Goal: Task Accomplishment & Management: Manage account settings

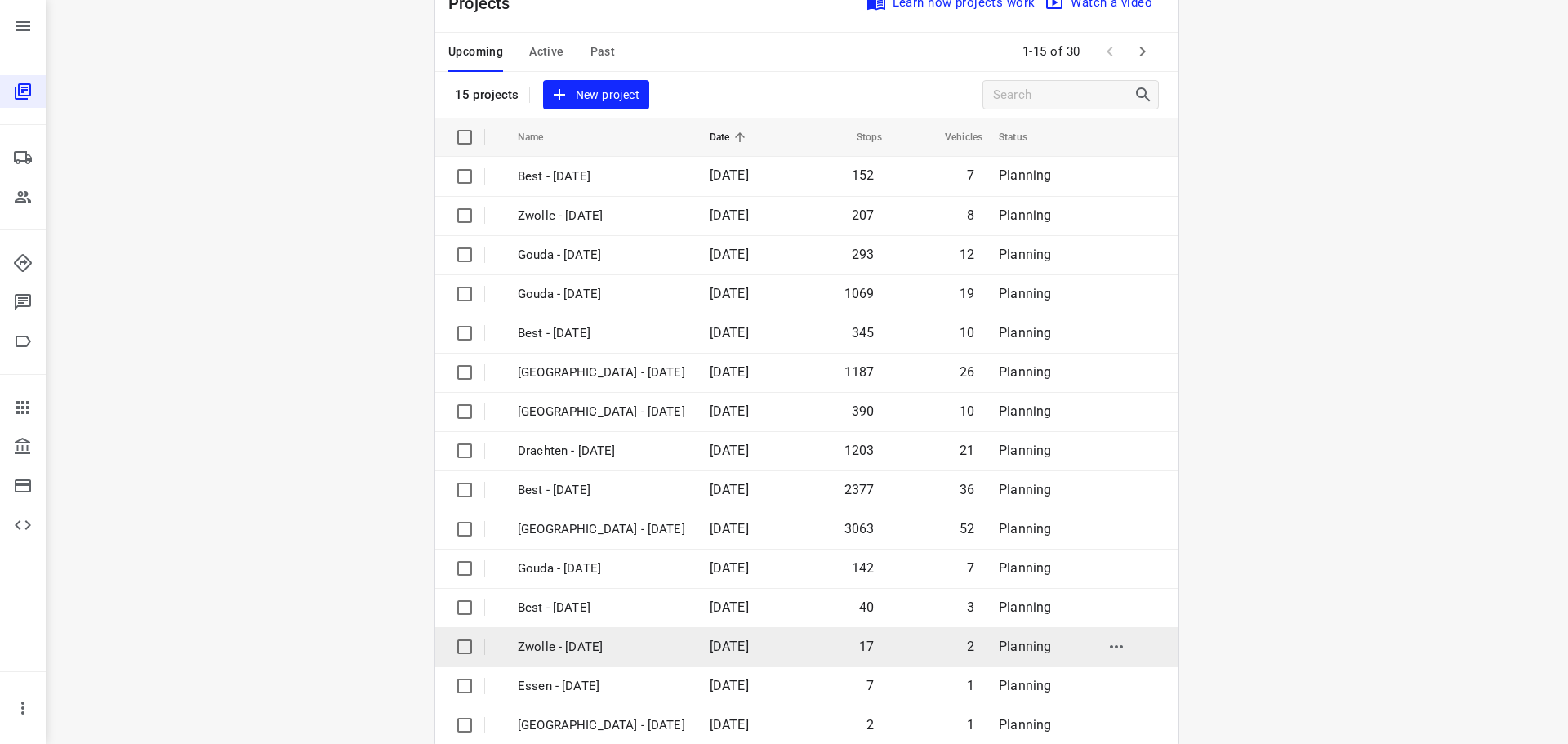
scroll to position [82, 0]
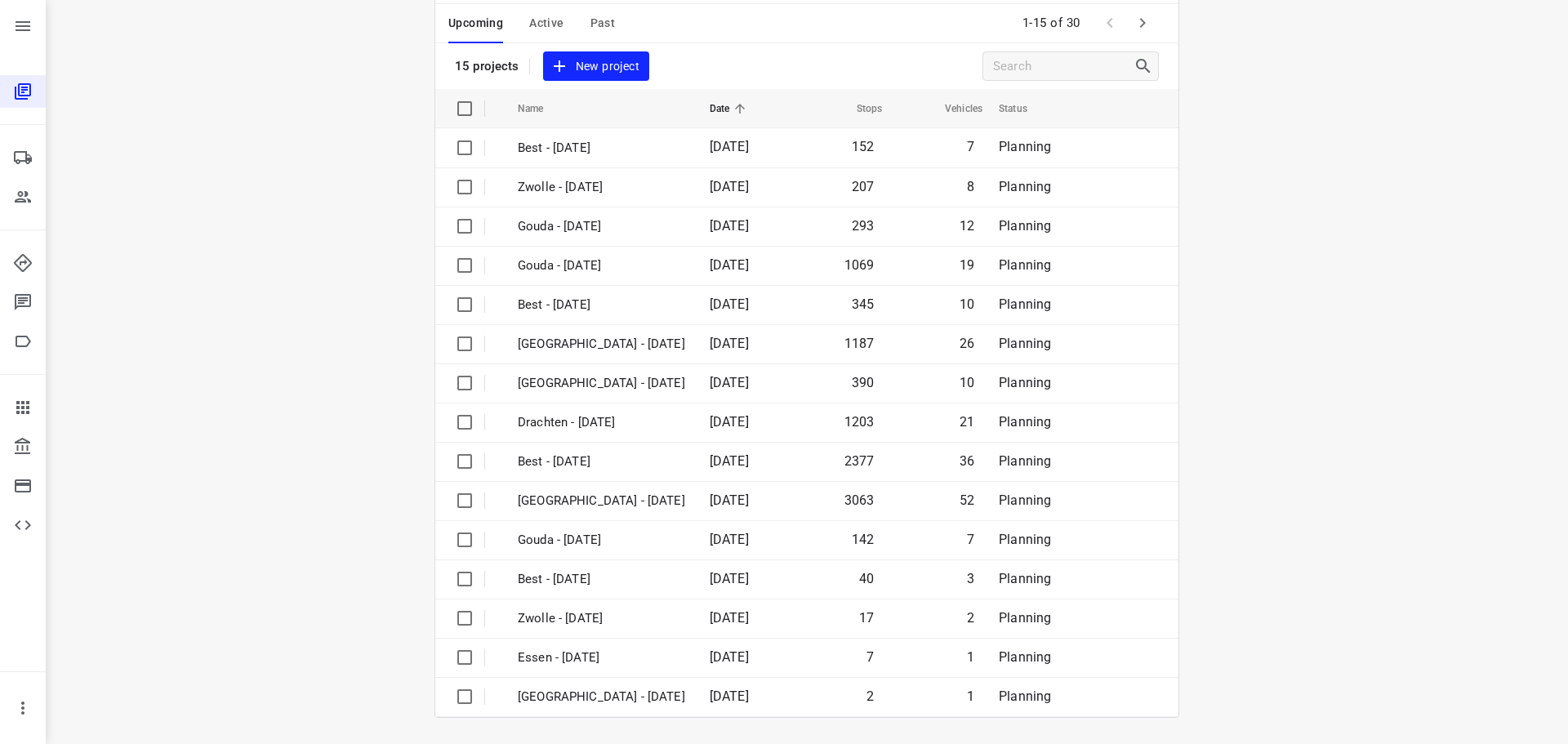
click at [1137, 13] on icon "button" at bounding box center [1142, 23] width 19 height 19
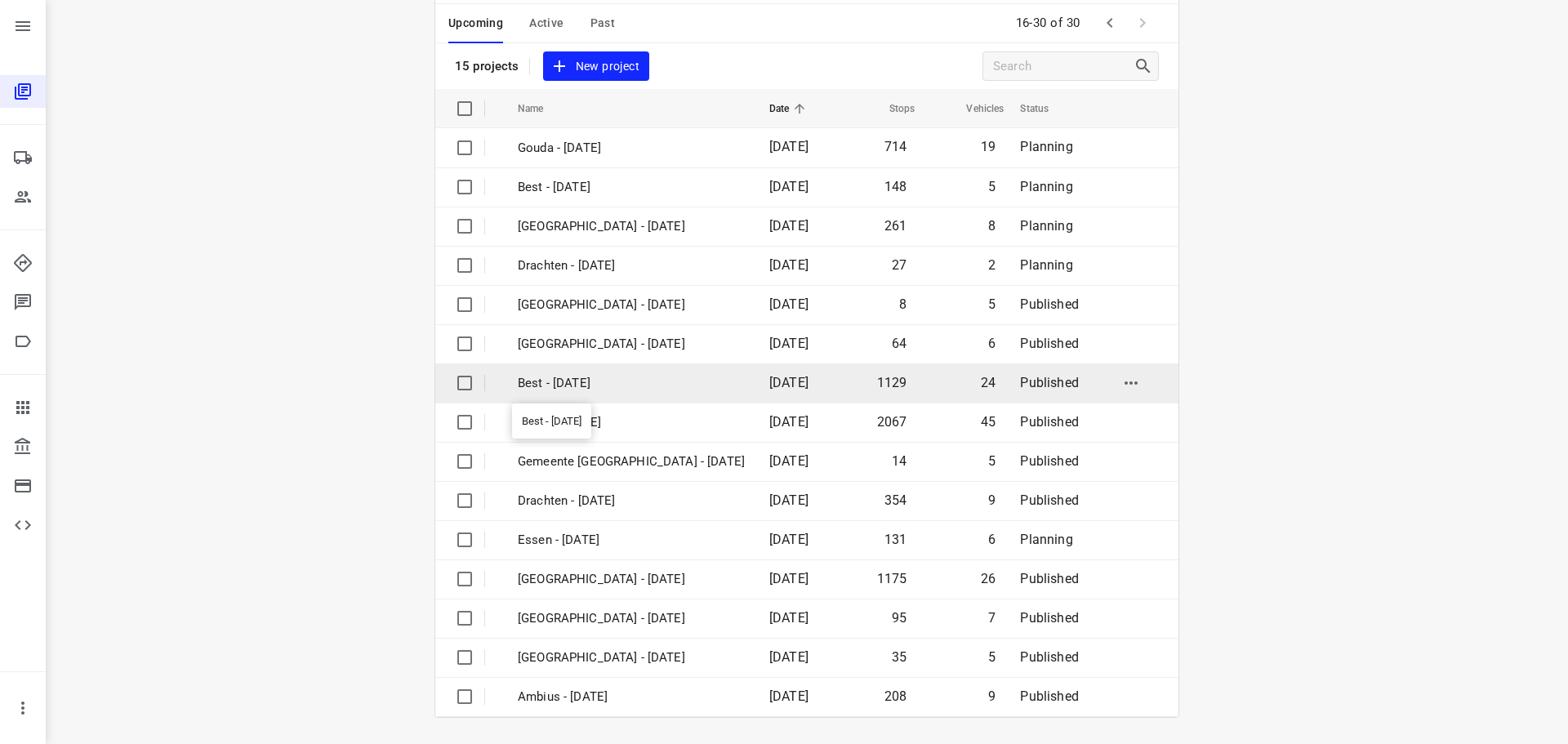
click at [565, 392] on p "Best - [DATE]" at bounding box center [631, 383] width 227 height 19
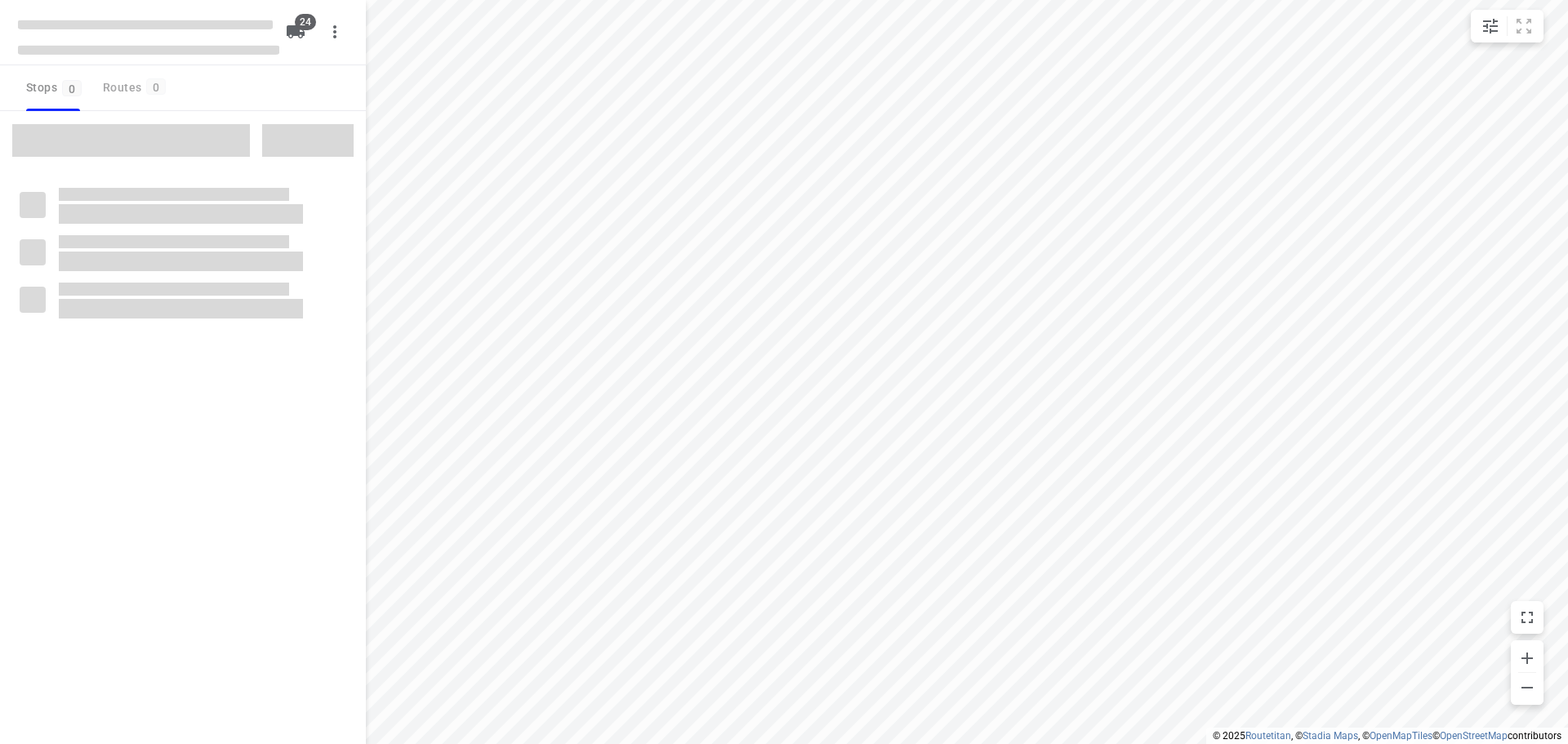
checkbox input "true"
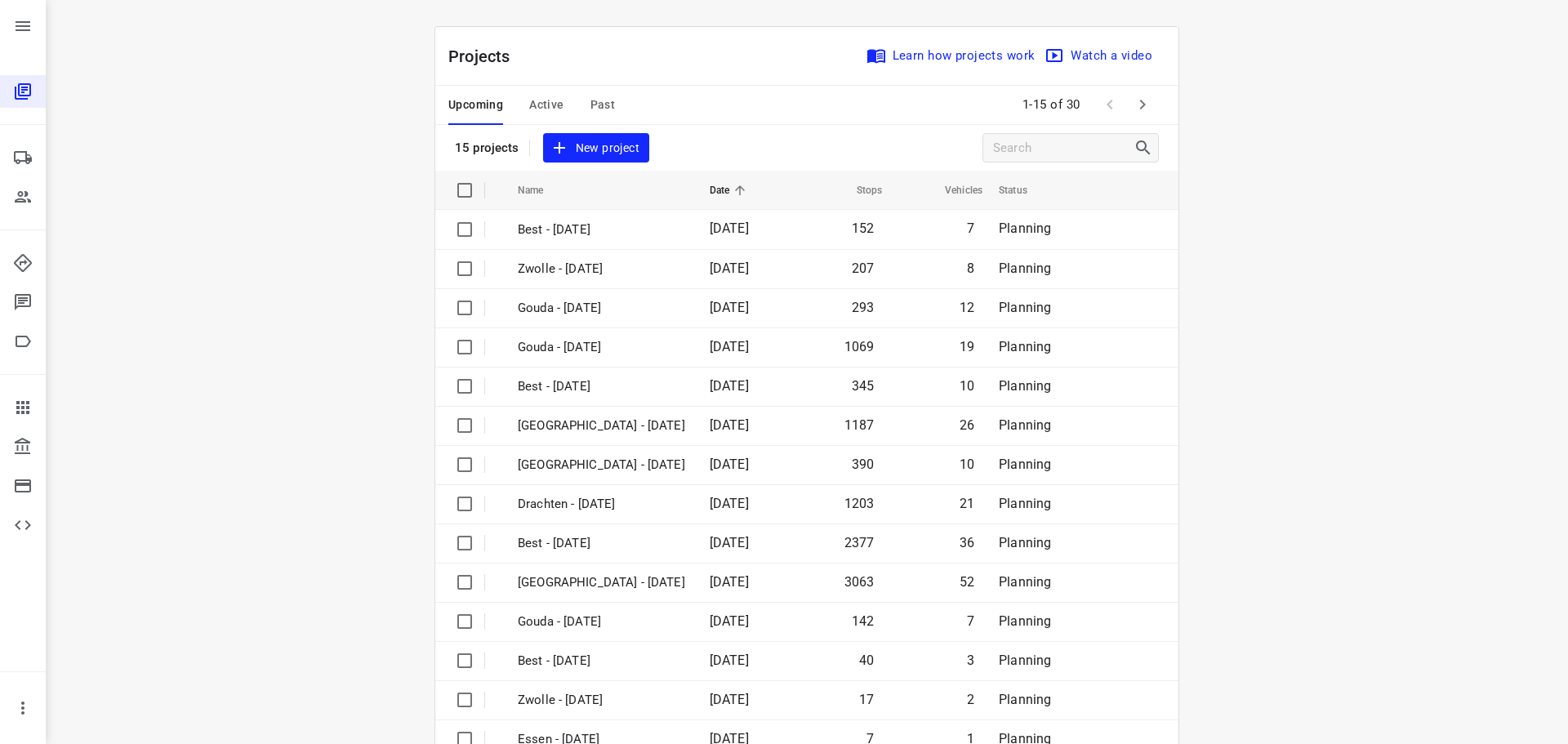
click at [536, 96] on span "Active" at bounding box center [546, 104] width 34 height 20
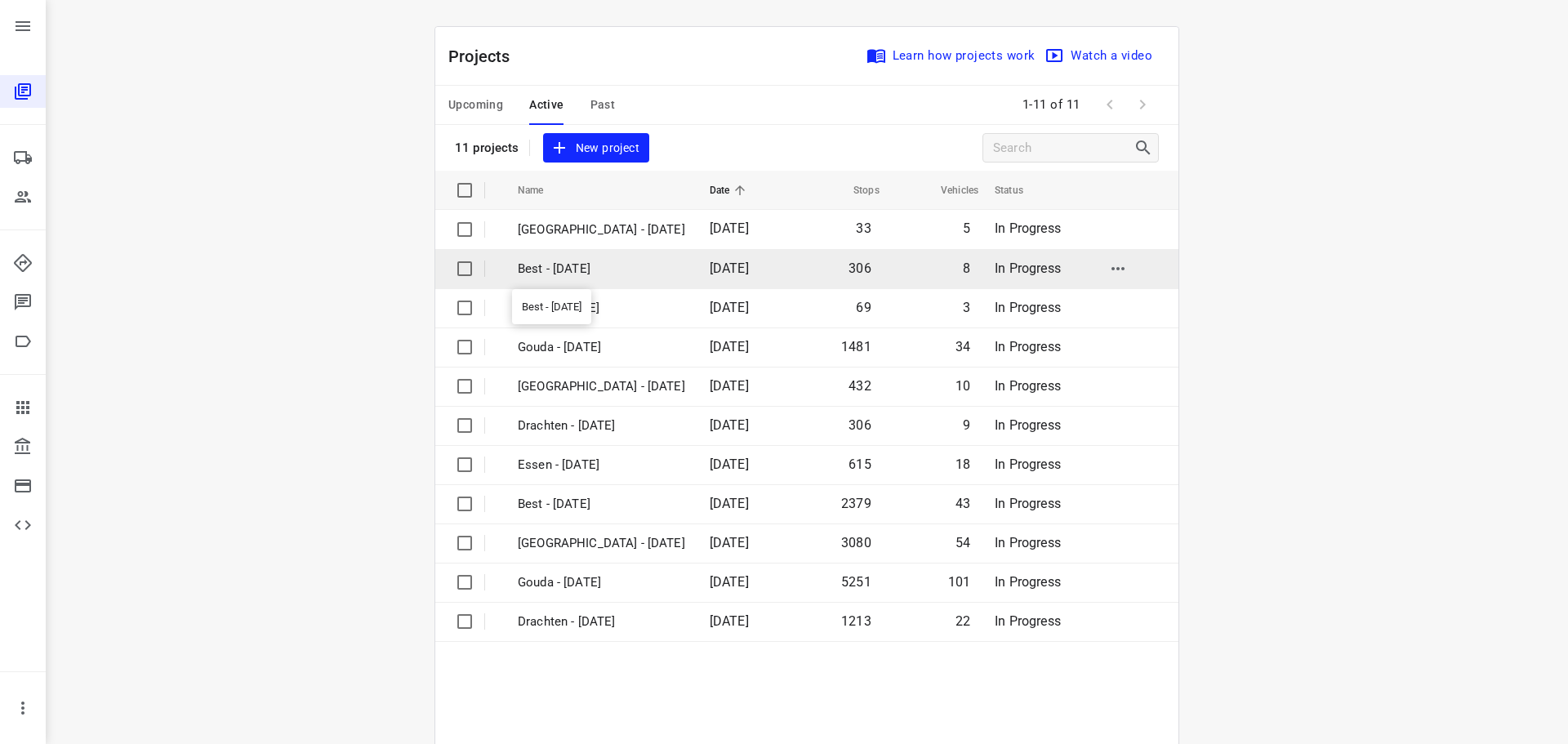
click at [554, 270] on p "Best - [DATE]" at bounding box center [602, 269] width 168 height 19
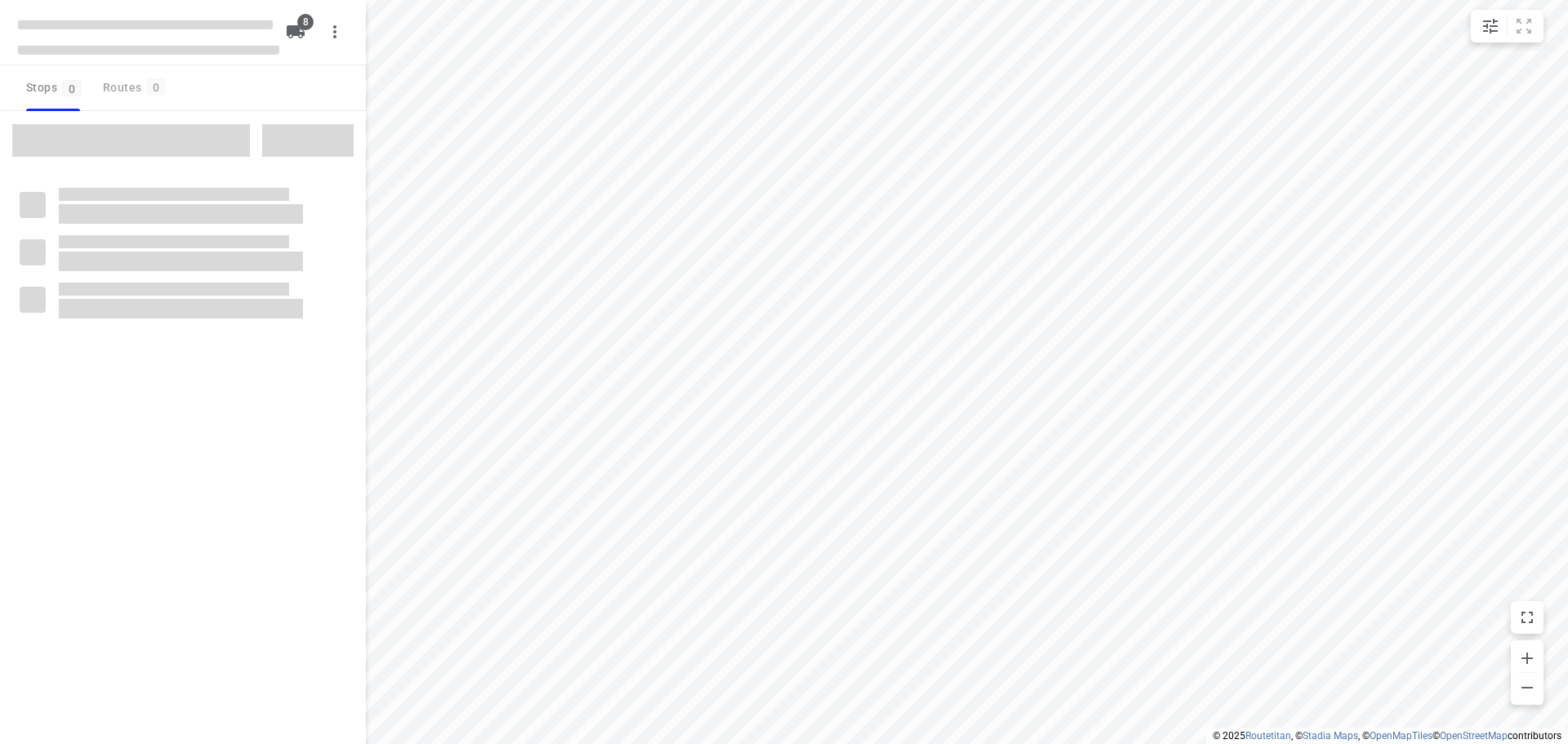
checkbox input "true"
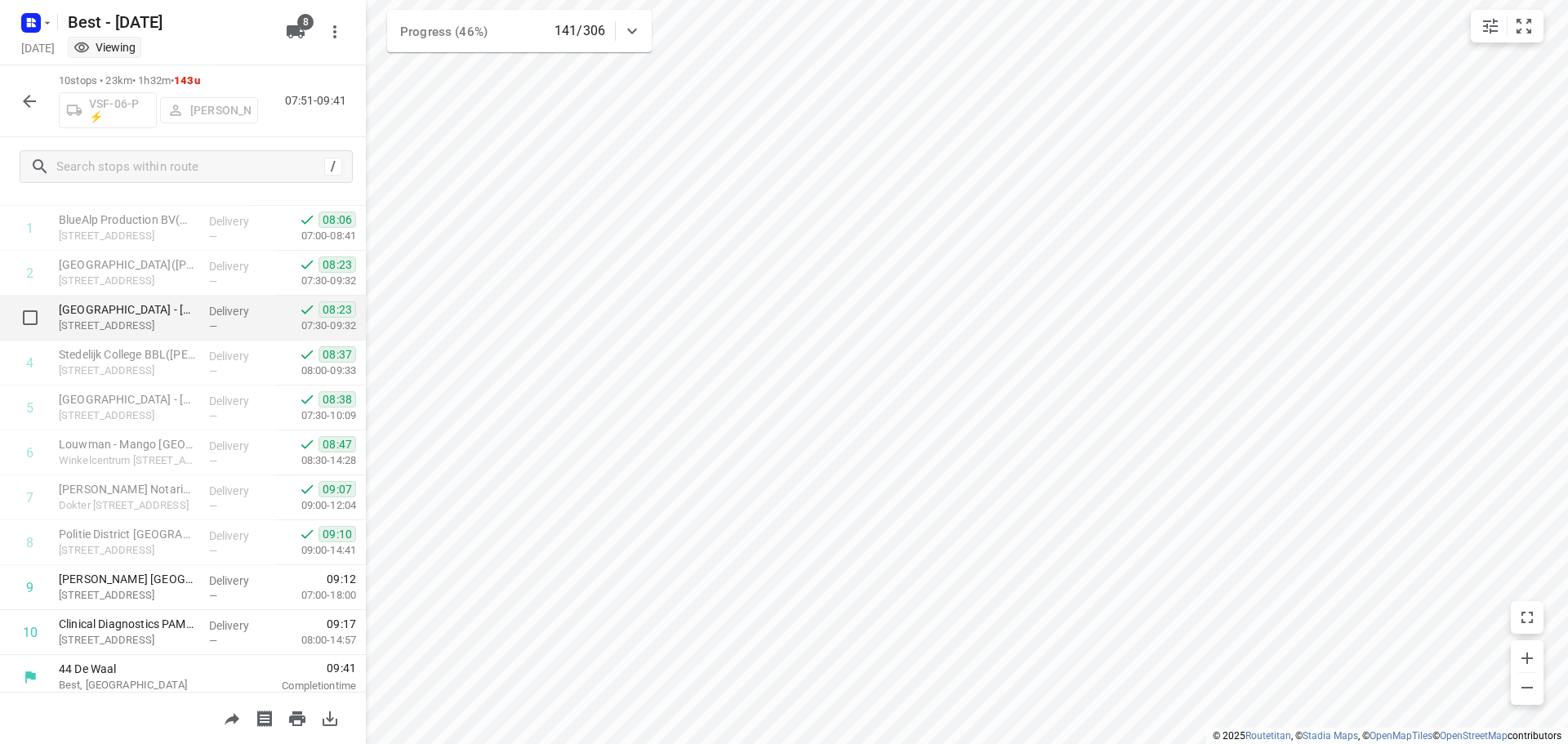
scroll to position [80, 0]
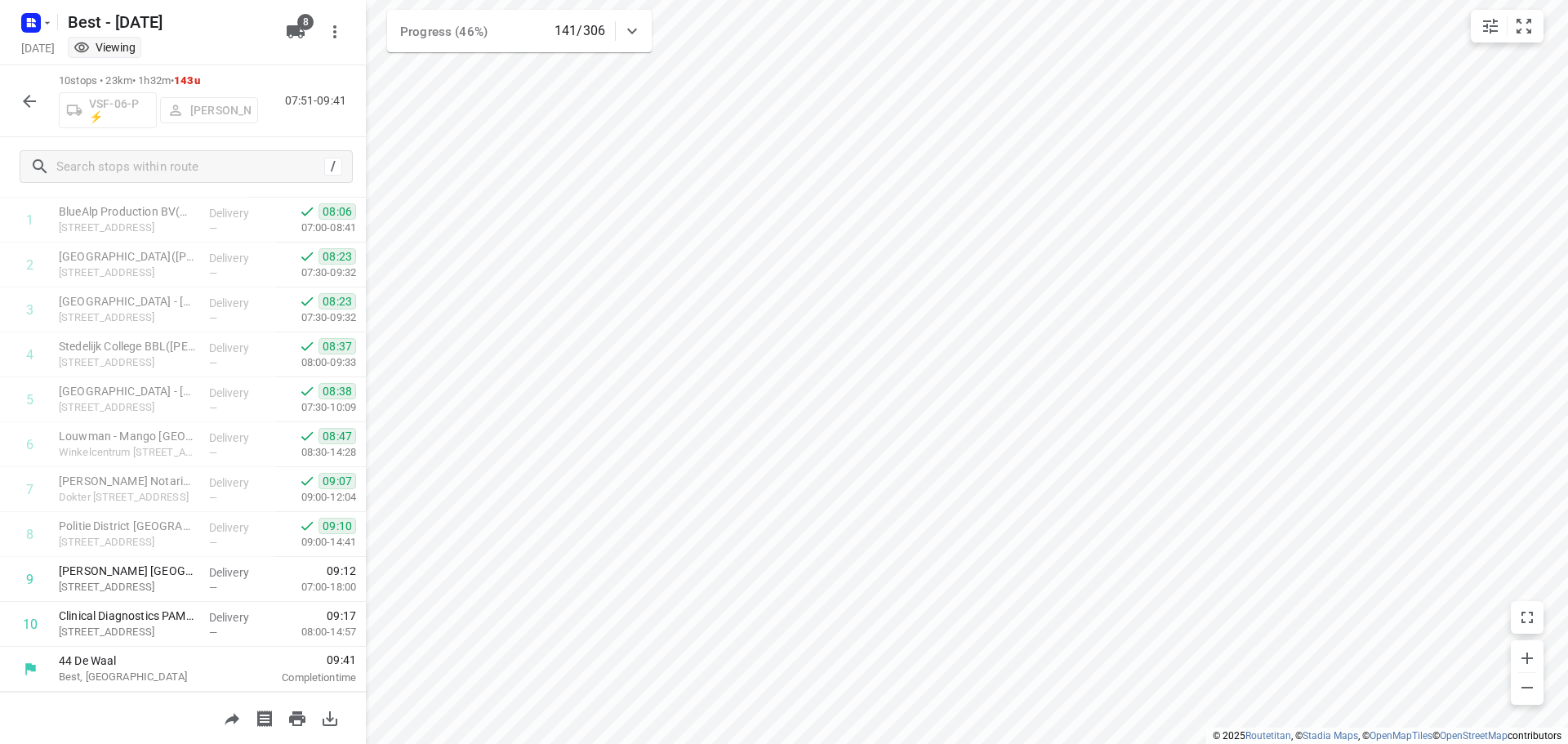
click at [31, 121] on div "10 stops • 23km • 1h32m • 143u VSF-06-P ⚡ [PERSON_NAME] 07:51-09:41" at bounding box center [182, 101] width 366 height 72
click at [35, 105] on icon "button" at bounding box center [29, 101] width 19 height 19
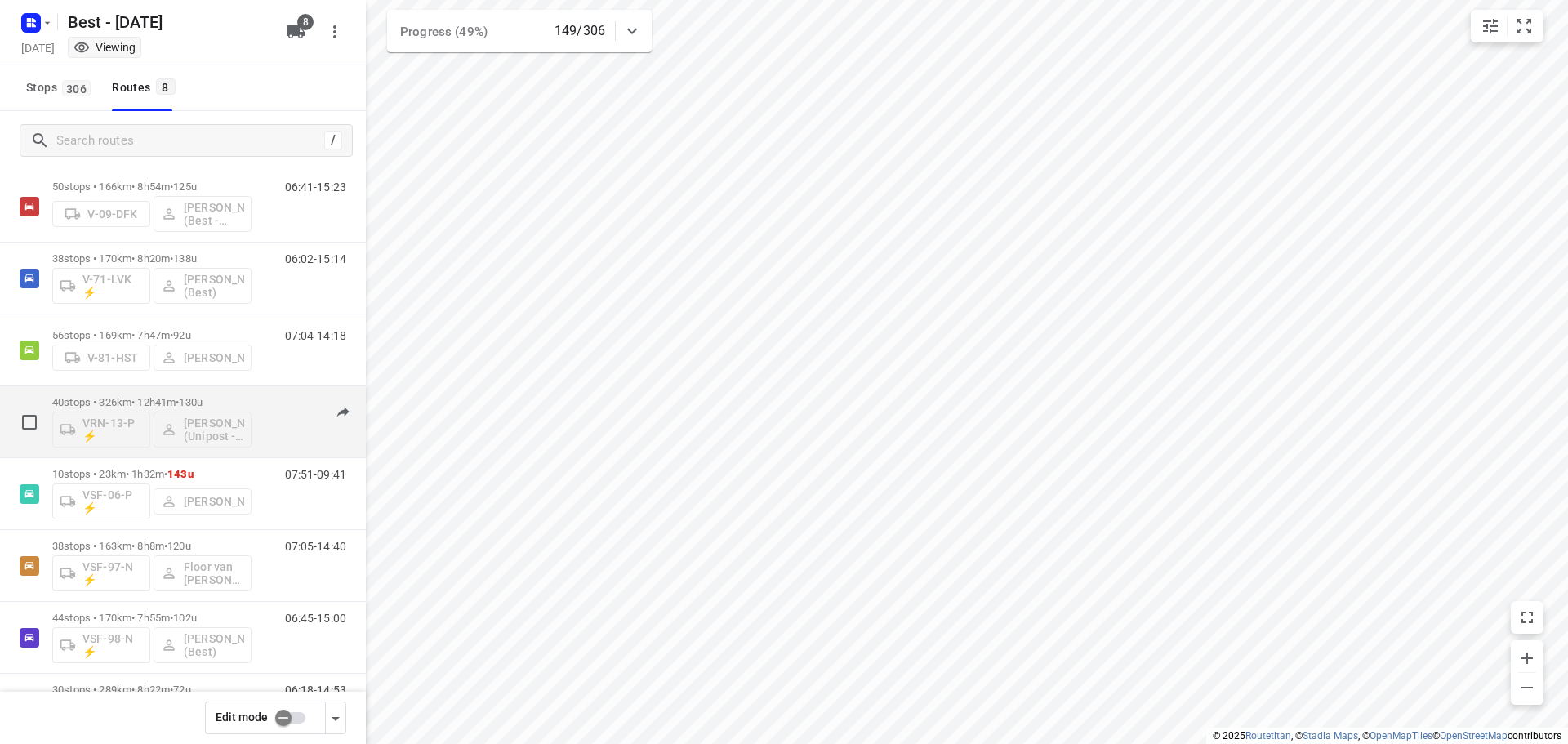
scroll to position [0, 0]
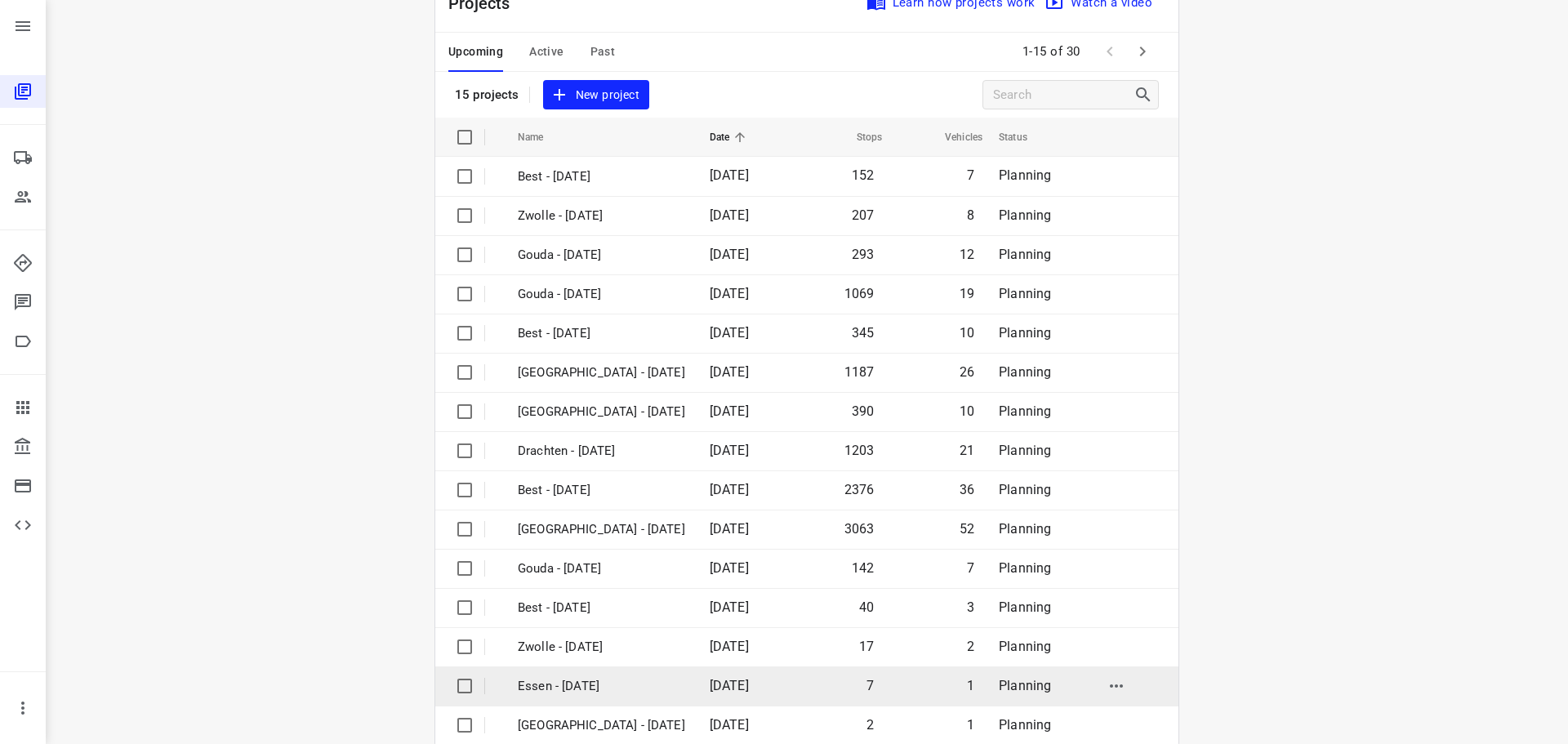
scroll to position [82, 0]
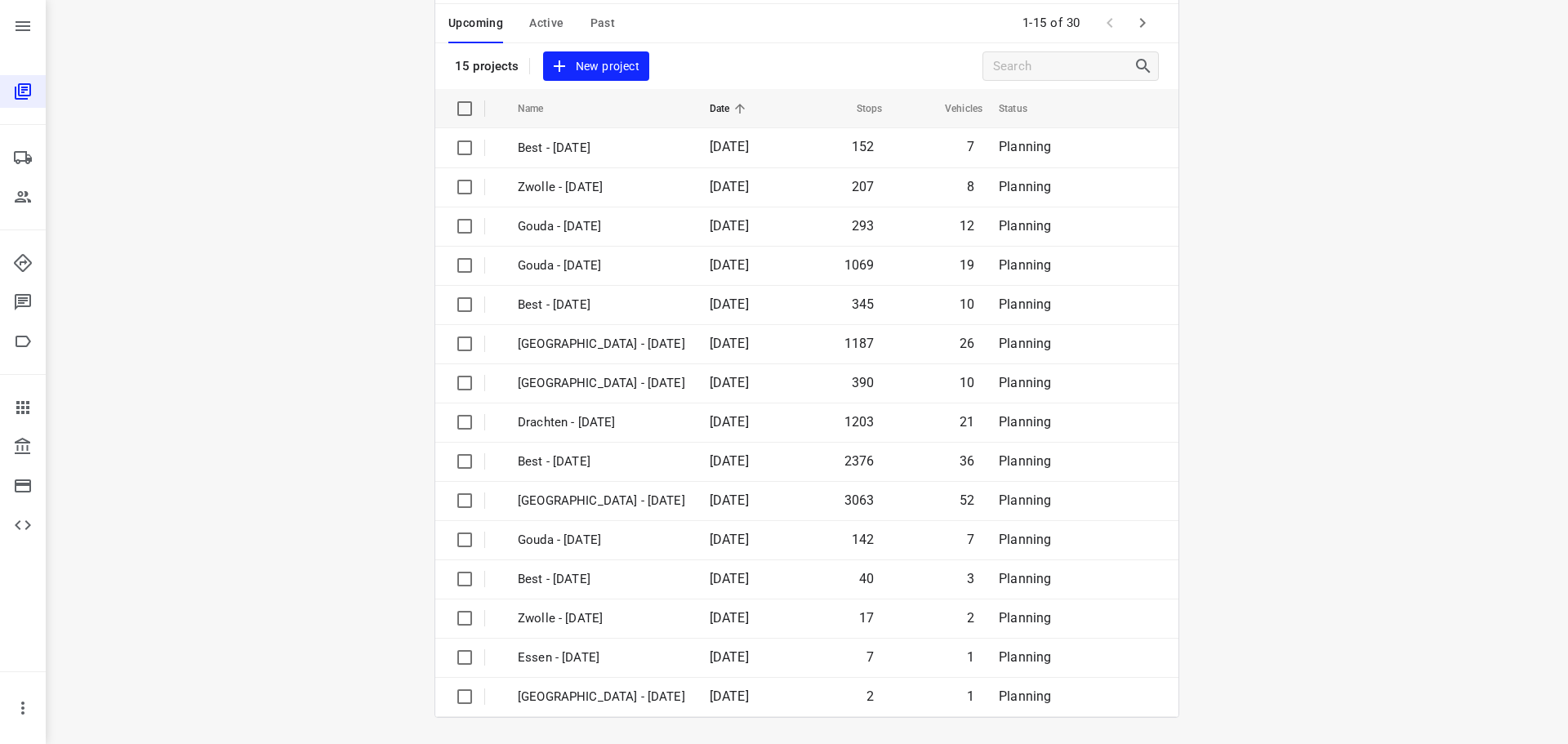
click at [1133, 31] on icon "button" at bounding box center [1142, 23] width 19 height 19
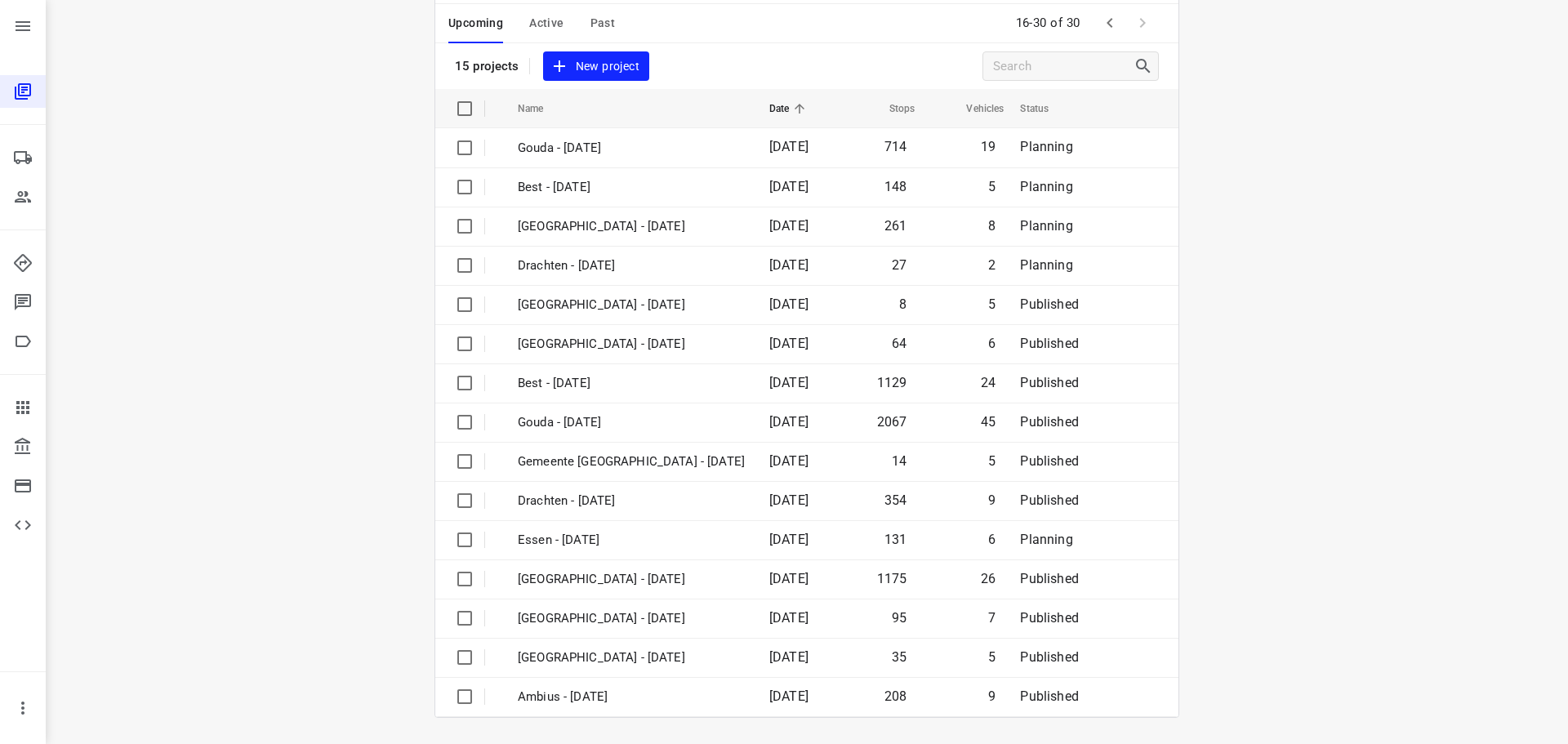
scroll to position [0, 0]
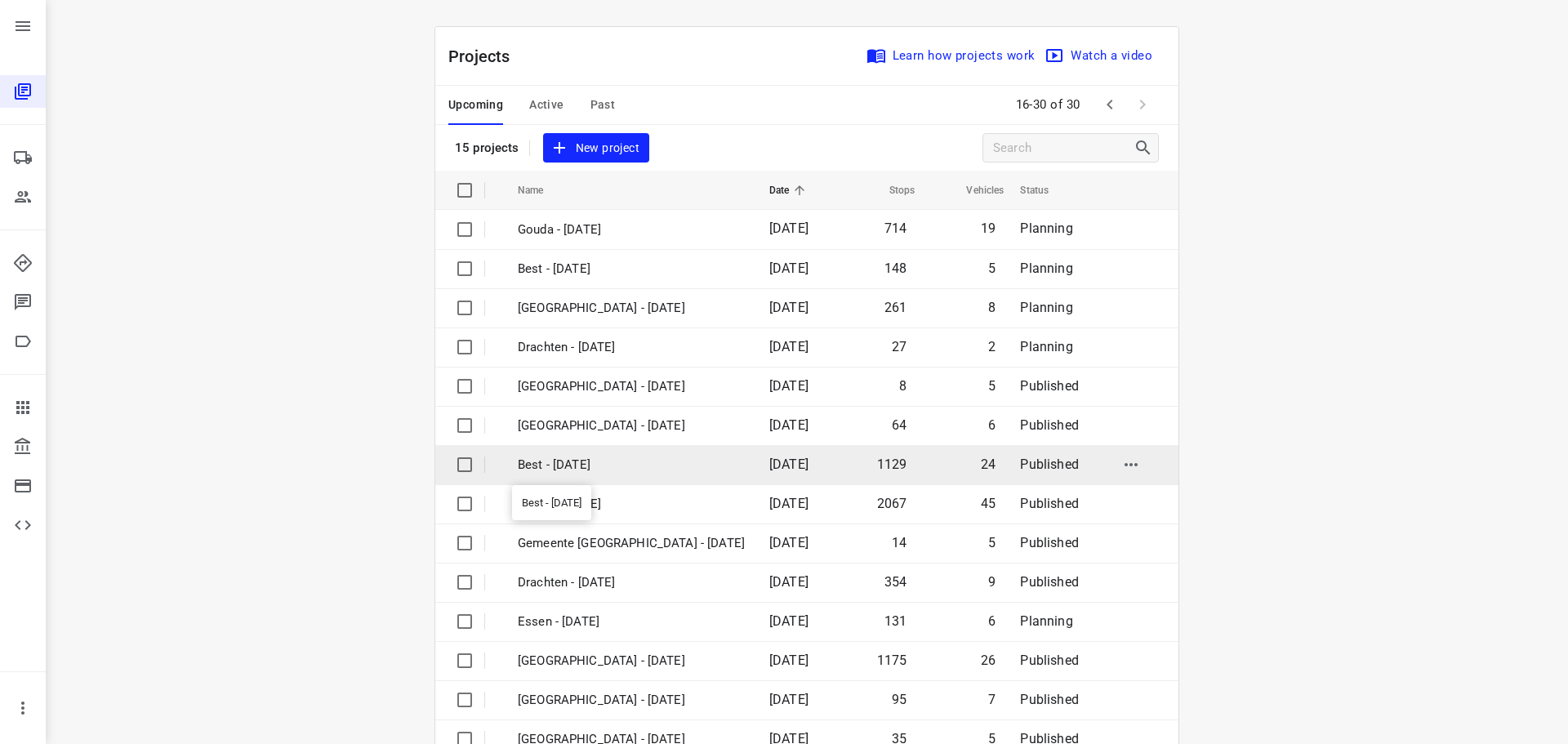
click at [578, 469] on p "Best - [DATE]" at bounding box center [631, 465] width 227 height 19
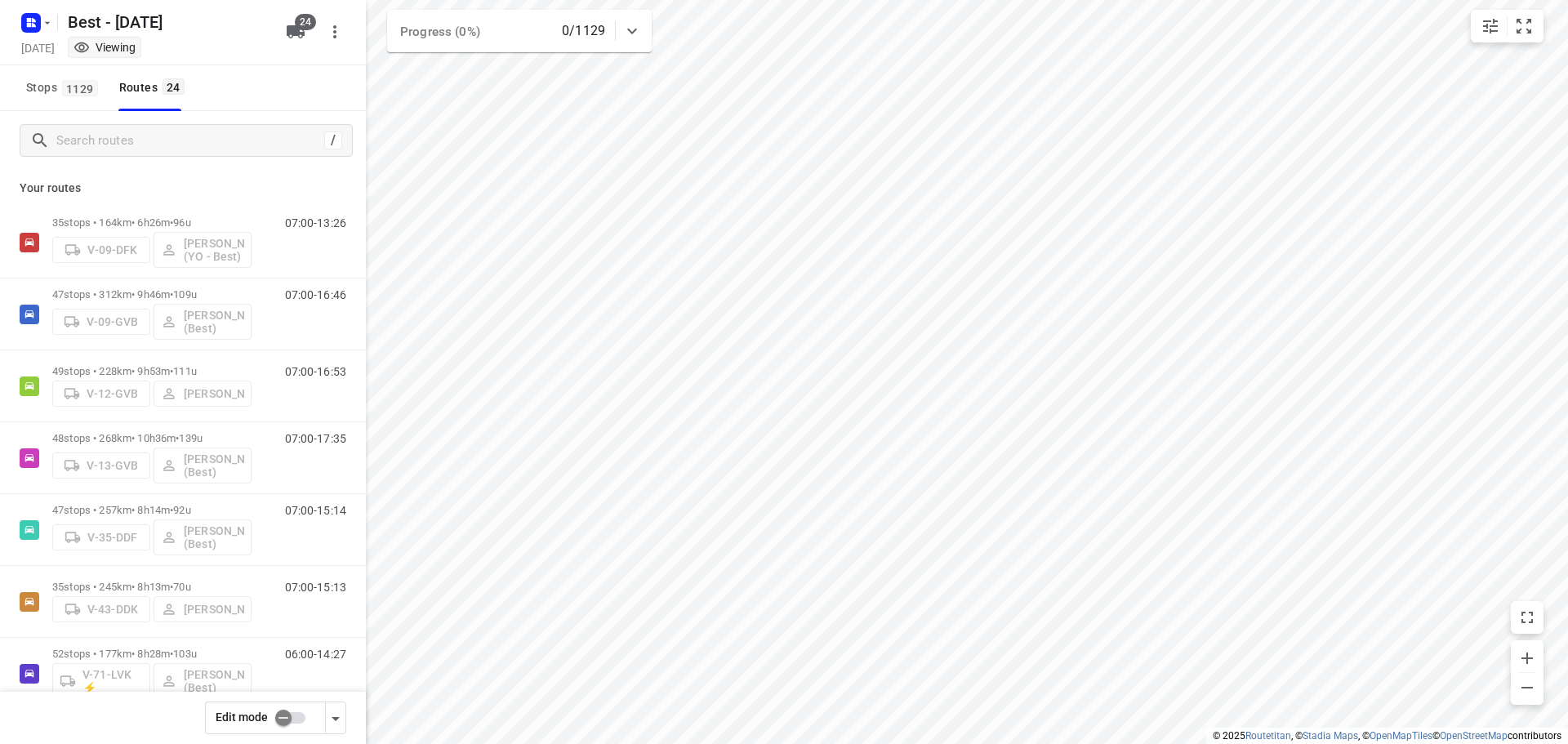
checkbox input "true"
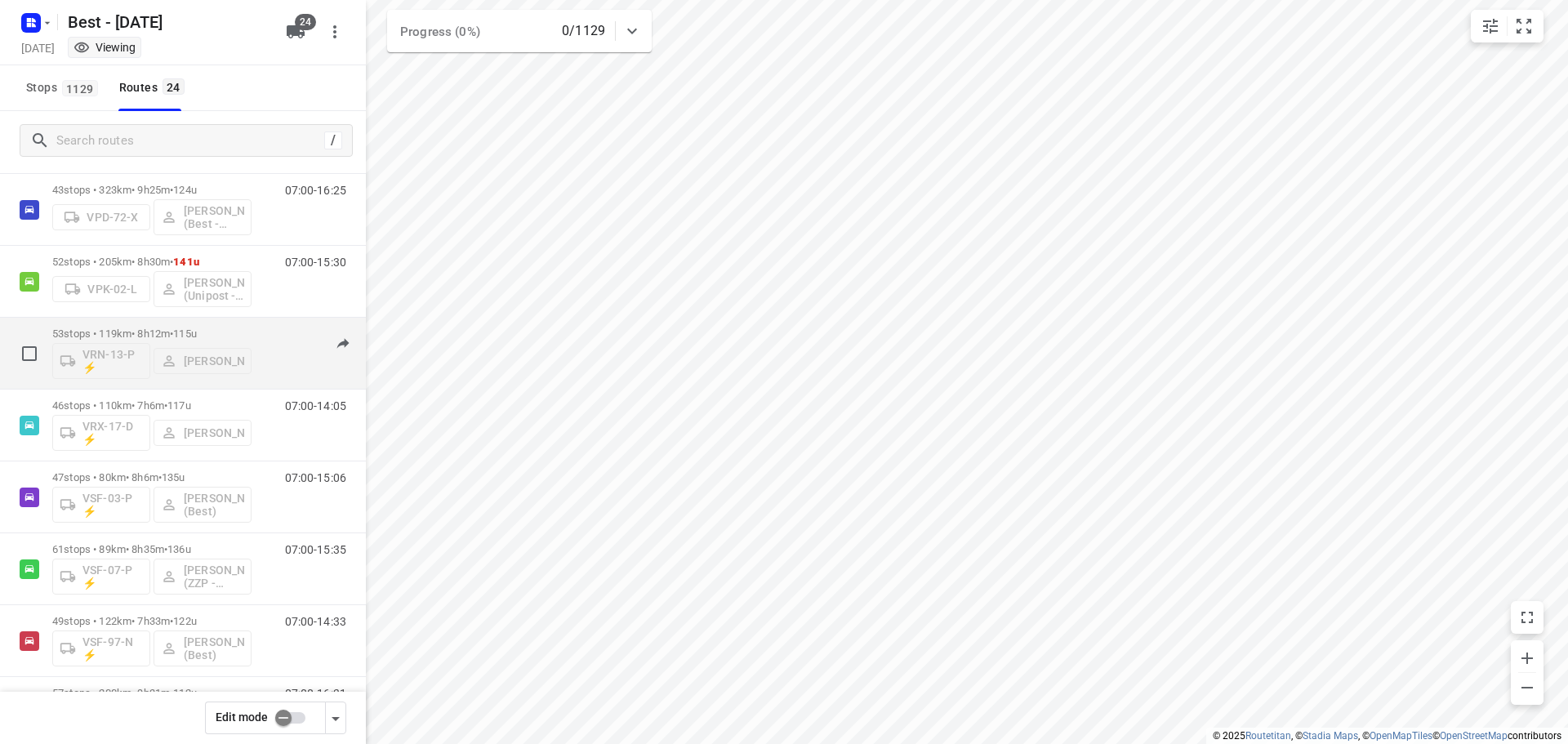
scroll to position [929, 0]
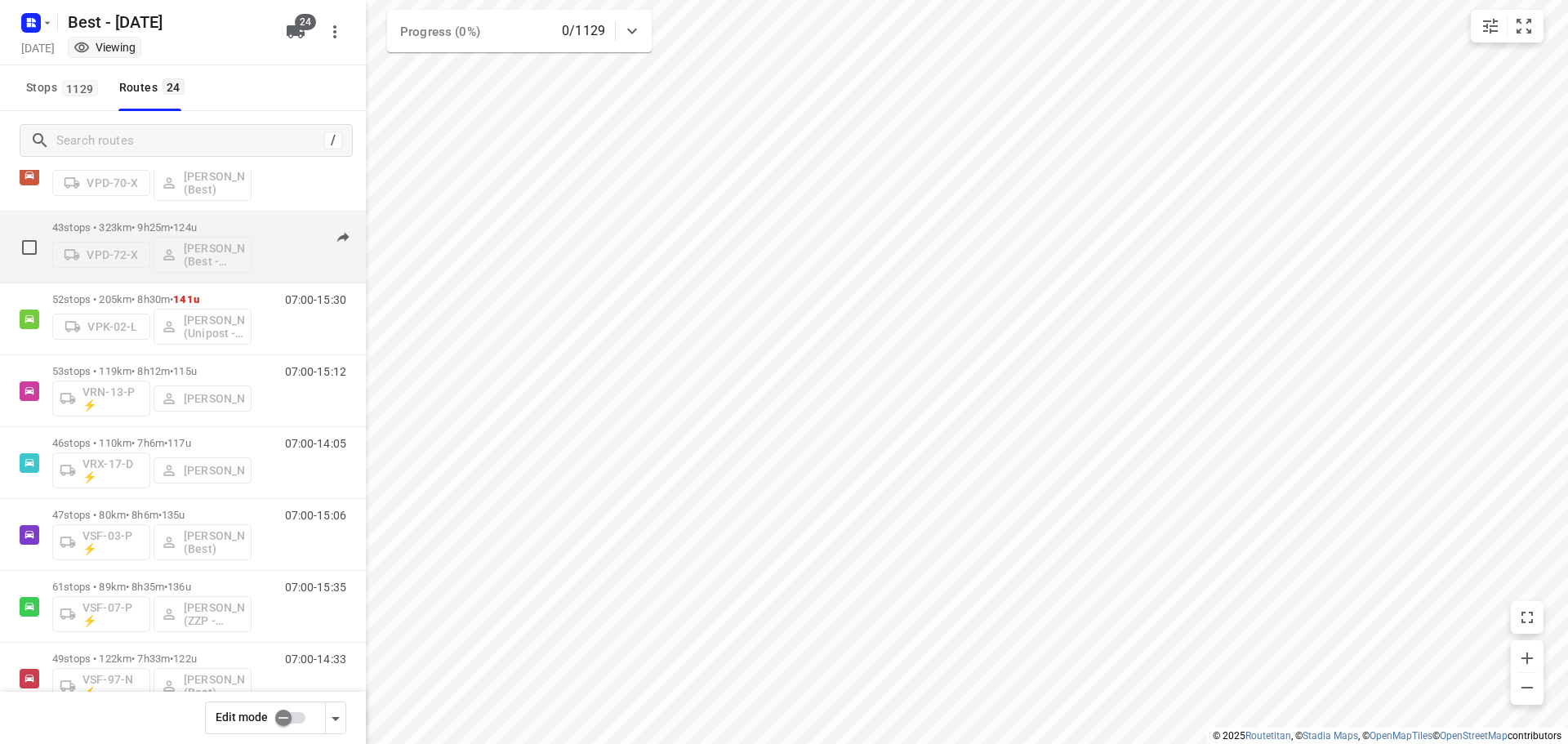
click at [282, 230] on div "07:00-16:25" at bounding box center [306, 251] width 82 height 59
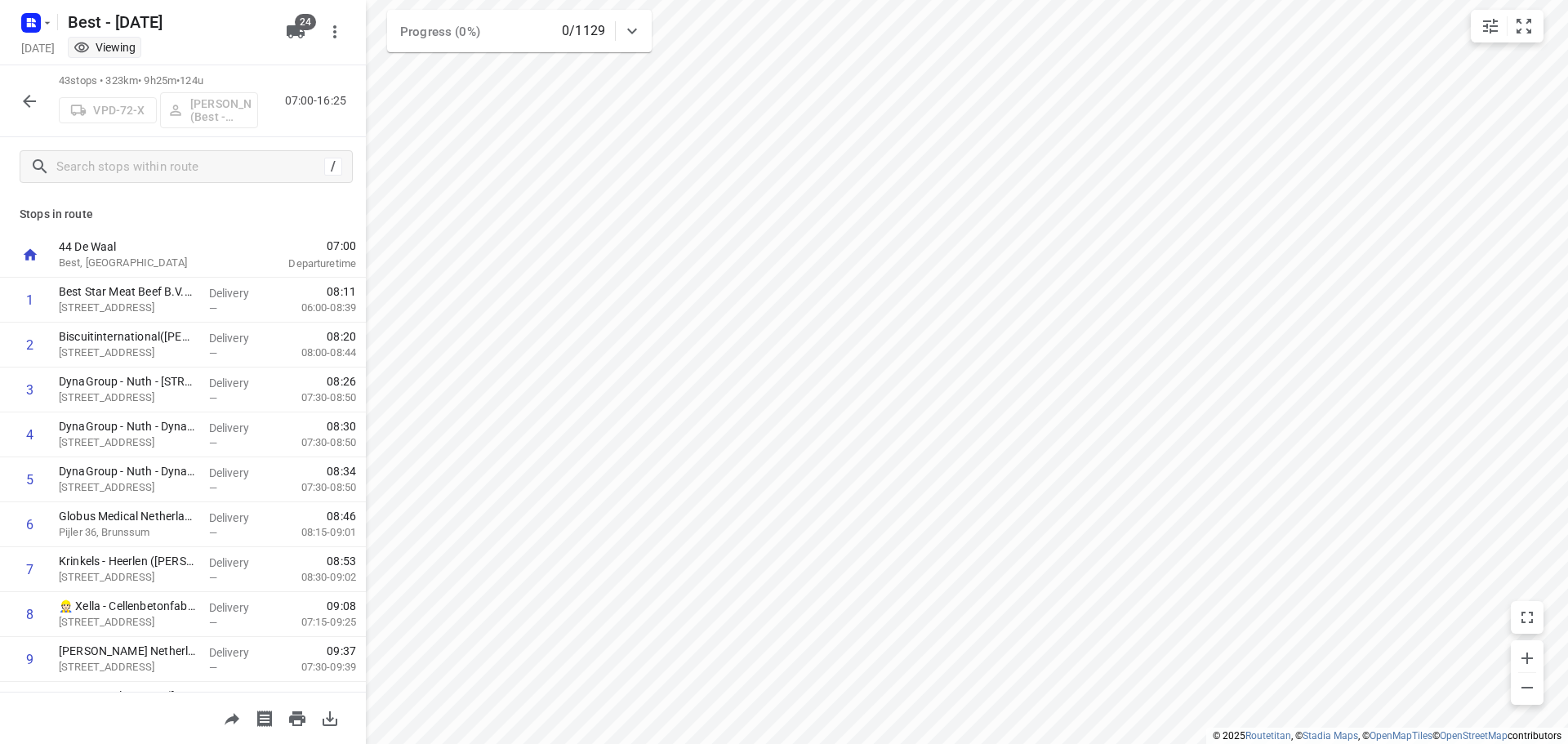
click at [352, 227] on div "Stops in route 44 De Waal Best, [GEOGRAPHIC_DATA] 07:00 Departure time 1 Best S…" at bounding box center [182, 444] width 366 height 496
click at [104, 104] on div "VPD-72-X [PERSON_NAME] (Best - ZZP)" at bounding box center [158, 108] width 199 height 39
click at [34, 102] on icon "button" at bounding box center [29, 101] width 19 height 19
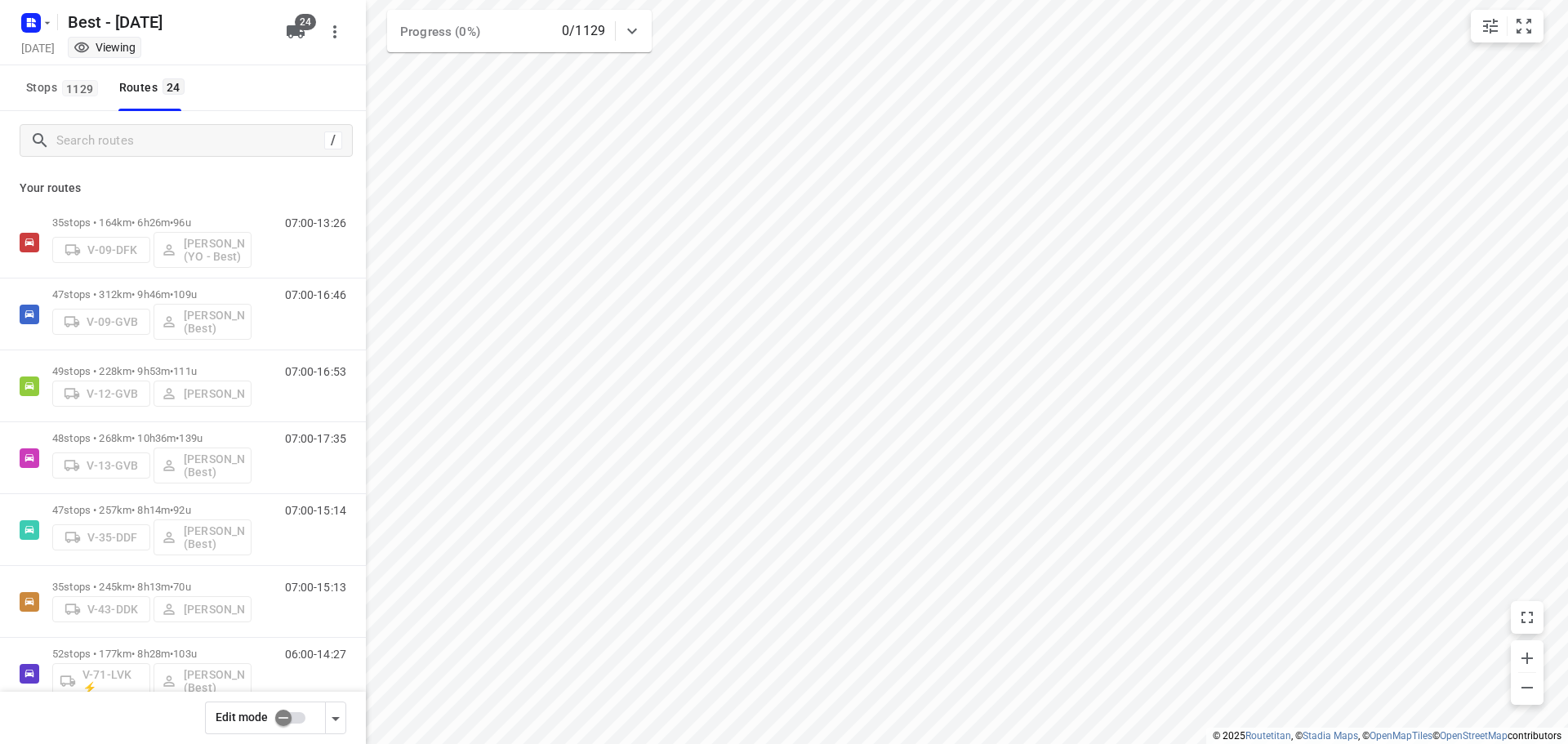
click at [289, 725] on input "checkbox" at bounding box center [283, 718] width 93 height 31
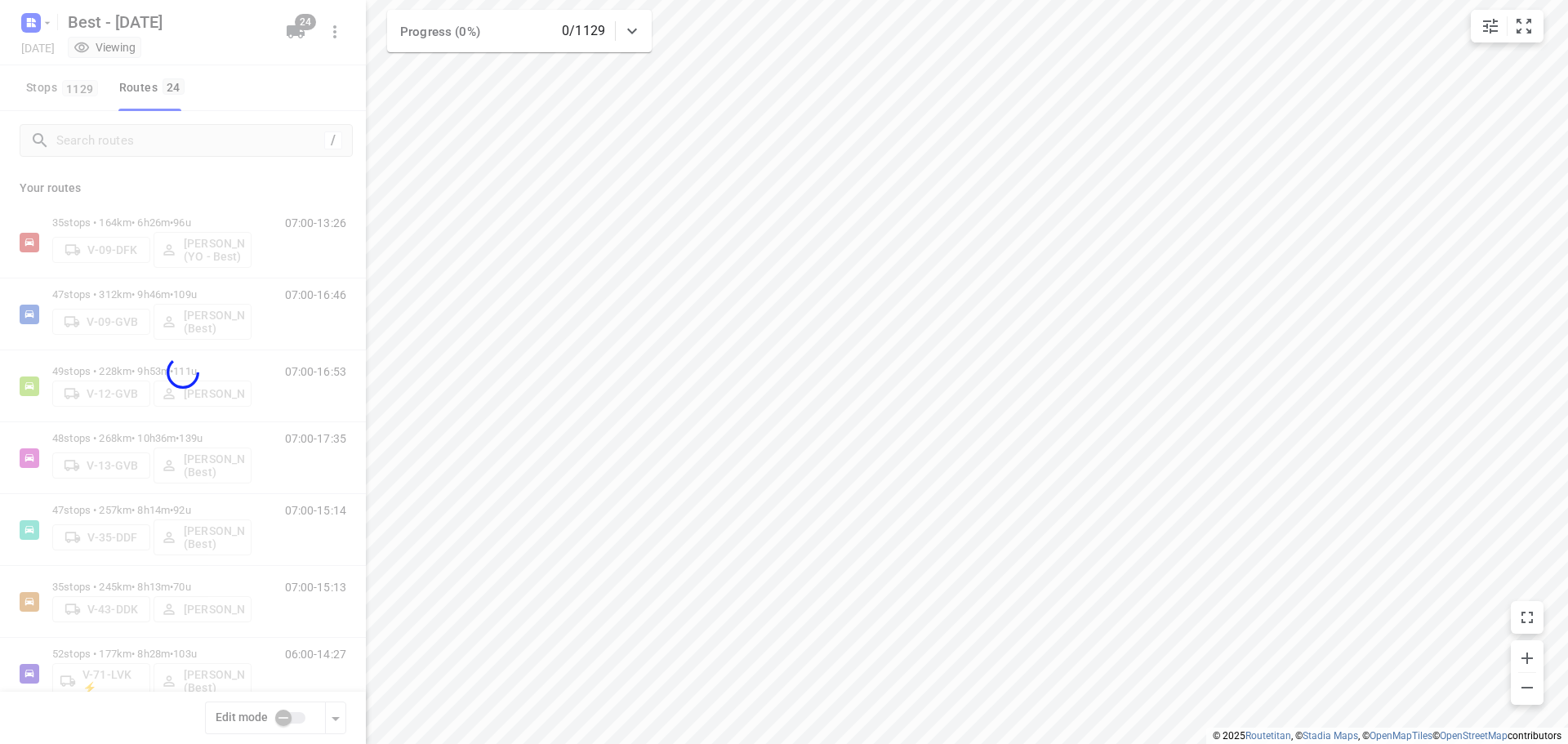
checkbox input "true"
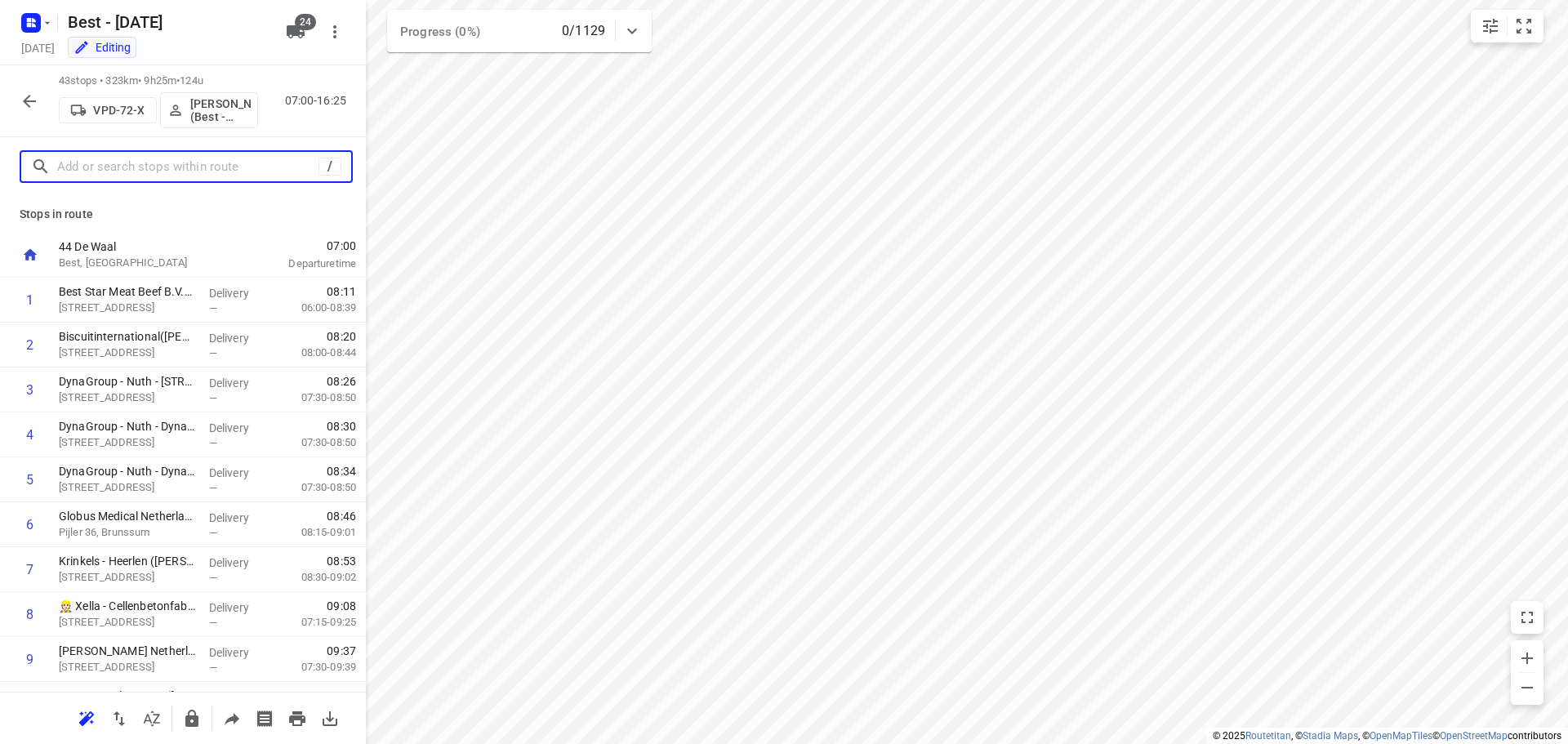
click at [93, 173] on input "text" at bounding box center [187, 167] width 261 height 25
click at [142, 118] on span "VPD-72-X" at bounding box center [107, 110] width 83 height 17
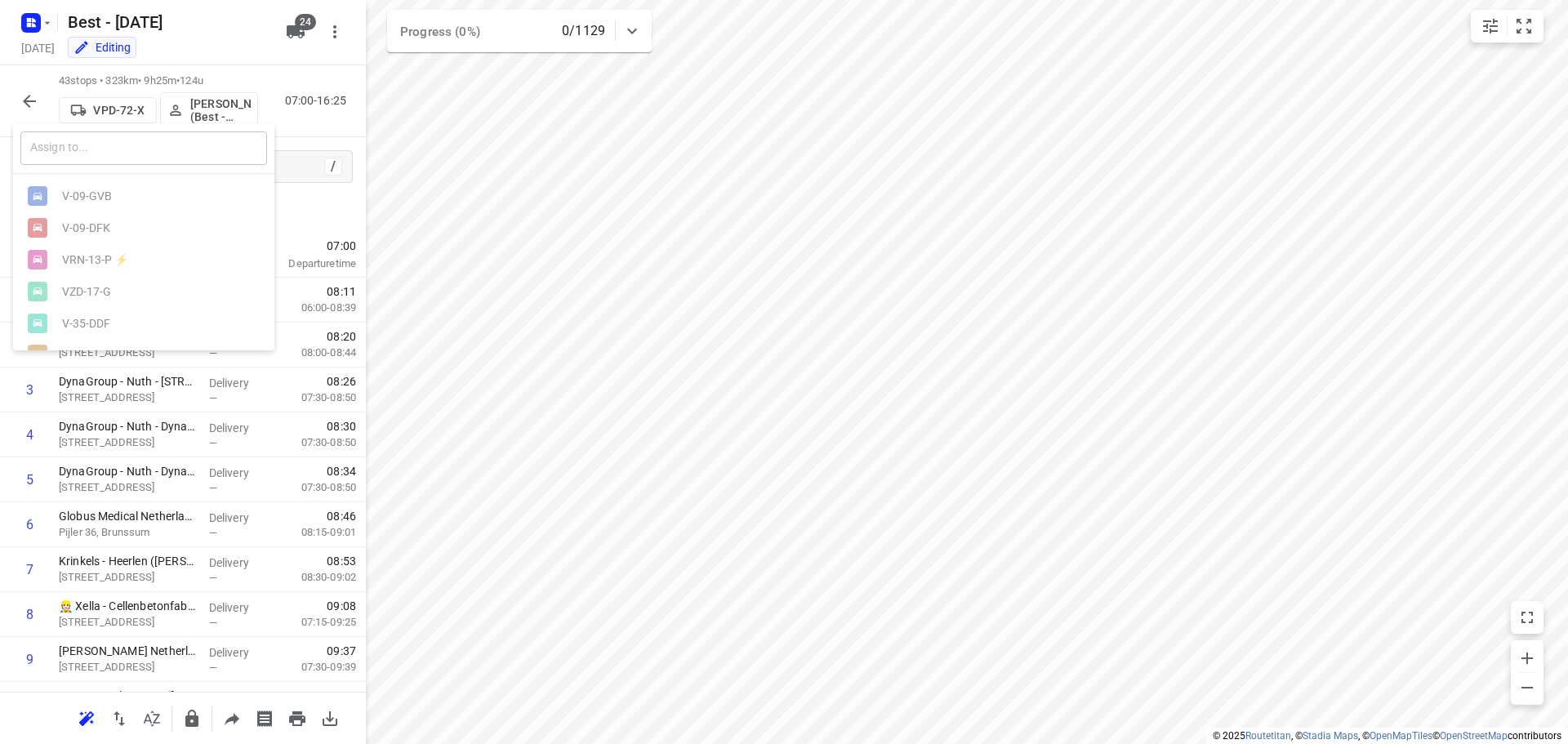
click at [103, 155] on input "text" at bounding box center [143, 148] width 246 height 33
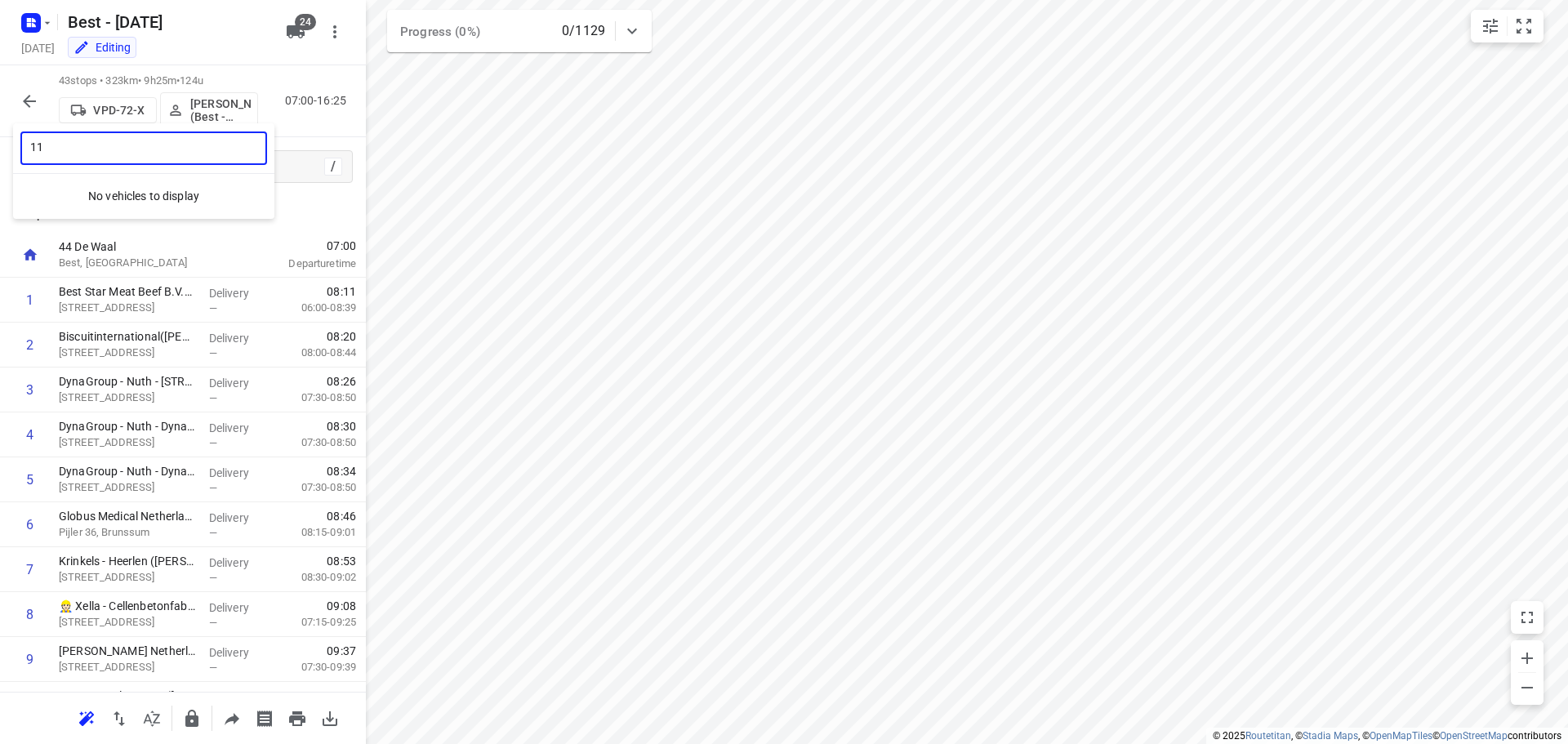
type input "1"
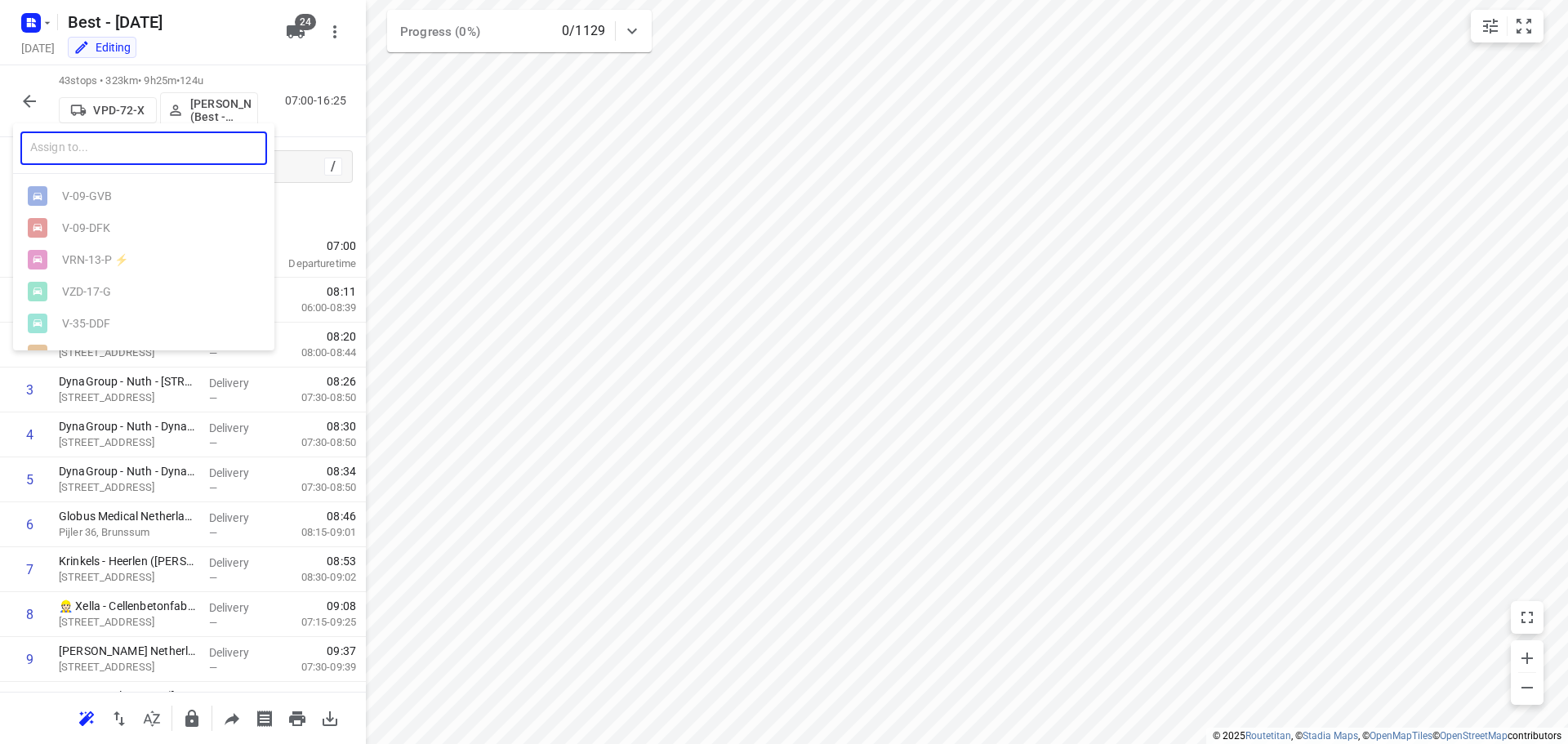
click at [303, 17] on div at bounding box center [784, 372] width 1568 height 744
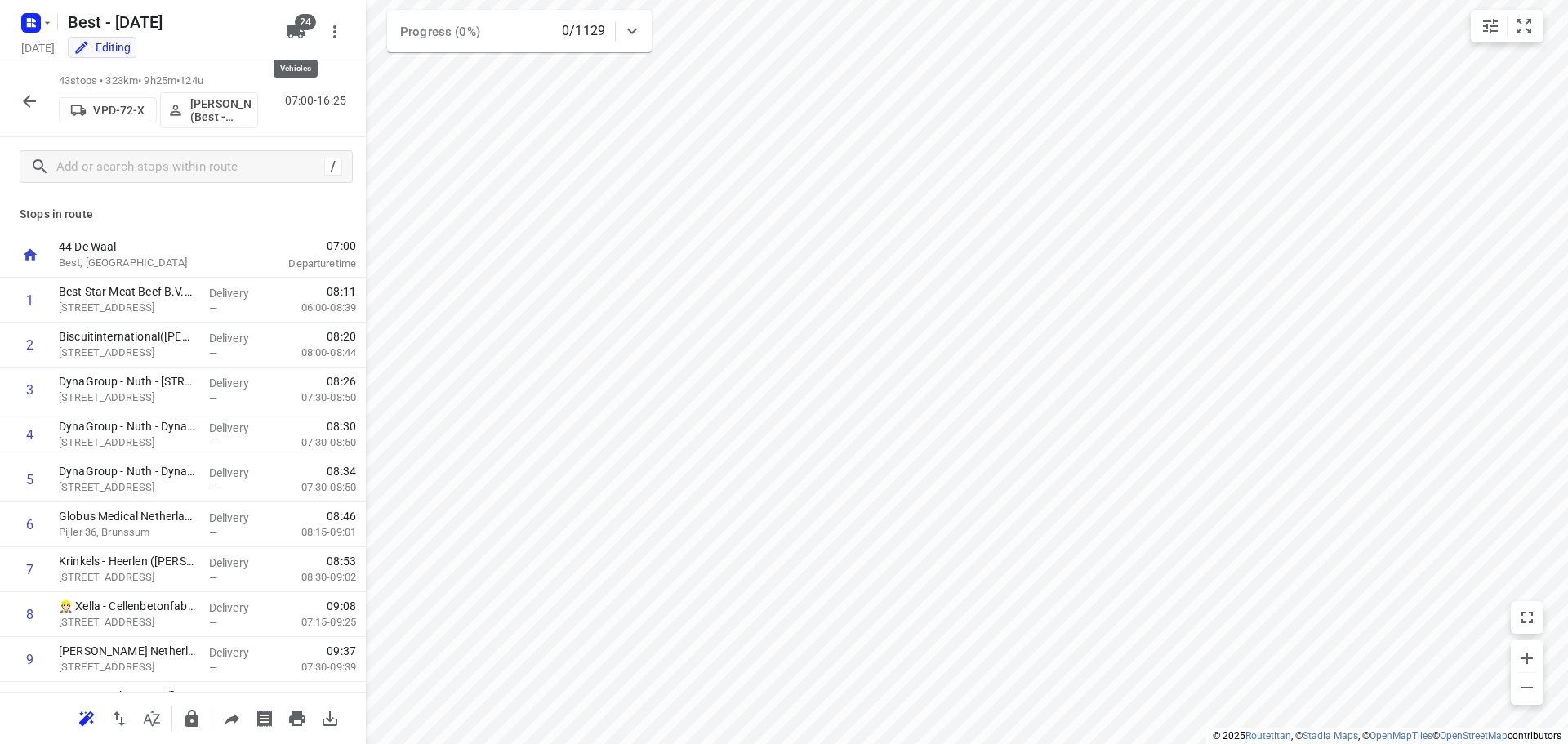
click at [297, 37] on icon "button" at bounding box center [295, 31] width 19 height 19
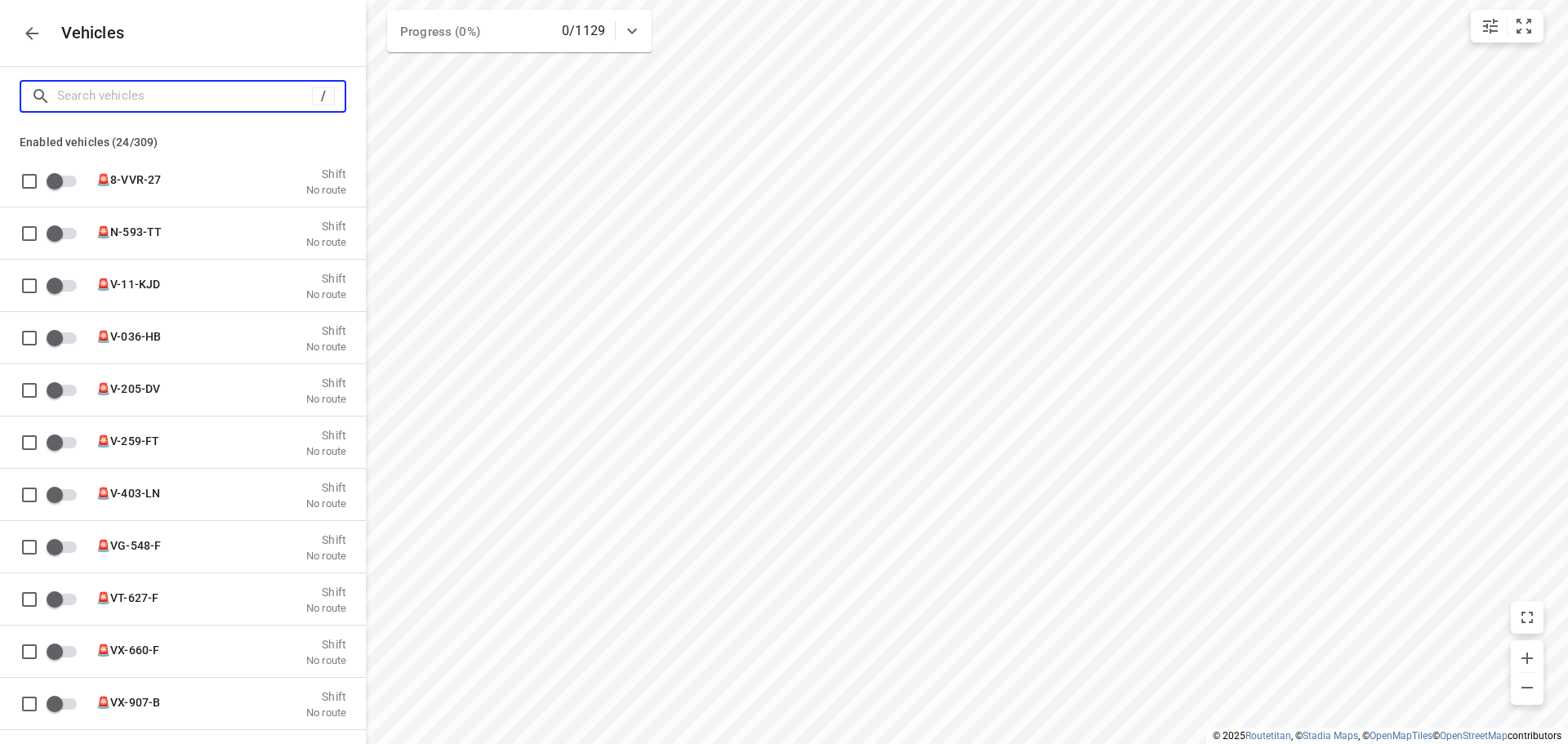
click at [172, 94] on input "Search vehicles" at bounding box center [184, 95] width 255 height 25
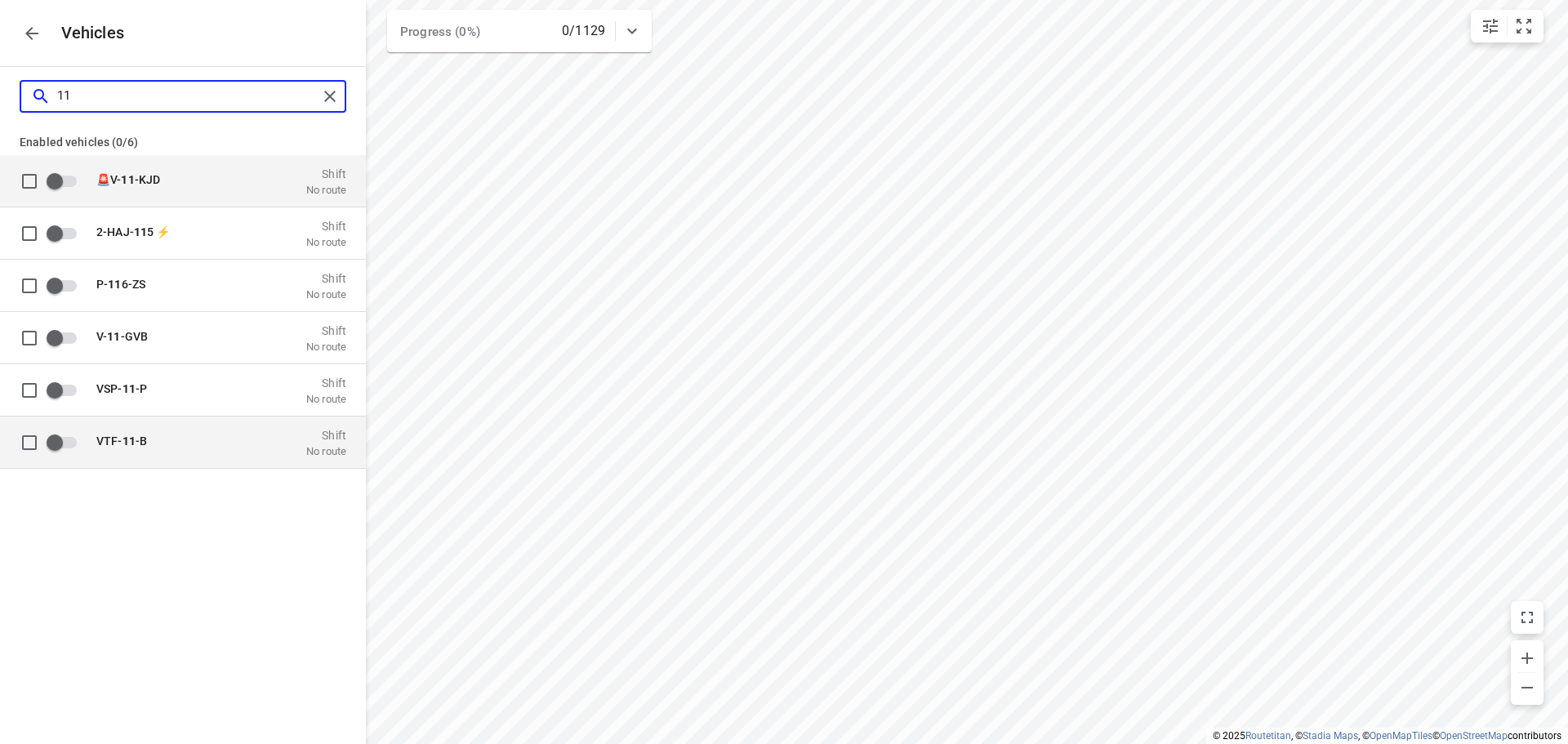
type input "11"
click at [154, 449] on div "VTF- 11 -B" at bounding box center [177, 442] width 163 height 17
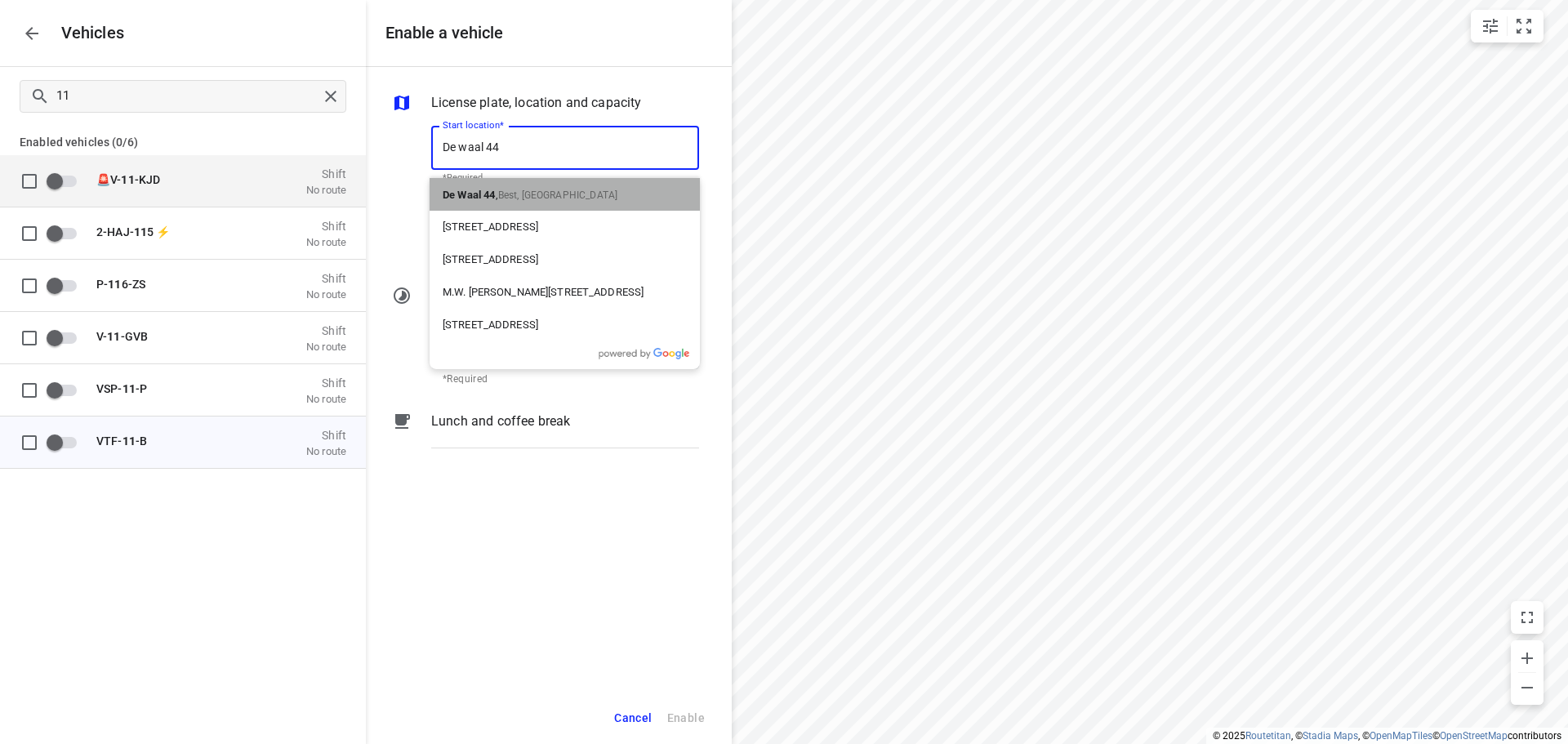
click at [531, 196] on span "Best, [GEOGRAPHIC_DATA]" at bounding box center [558, 195] width 120 height 11
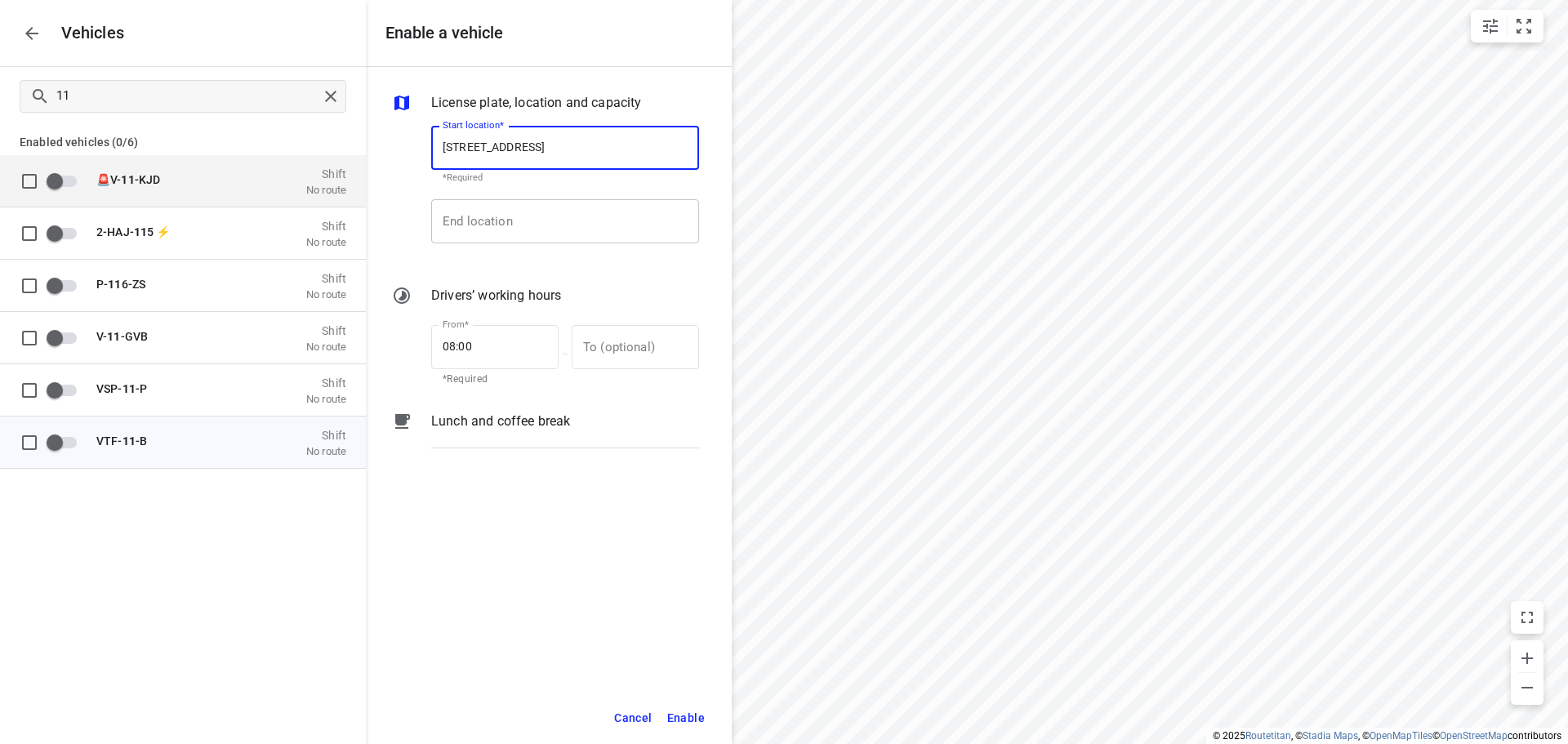
type input "[STREET_ADDRESS]"
click at [524, 217] on input "End location" at bounding box center [565, 221] width 268 height 45
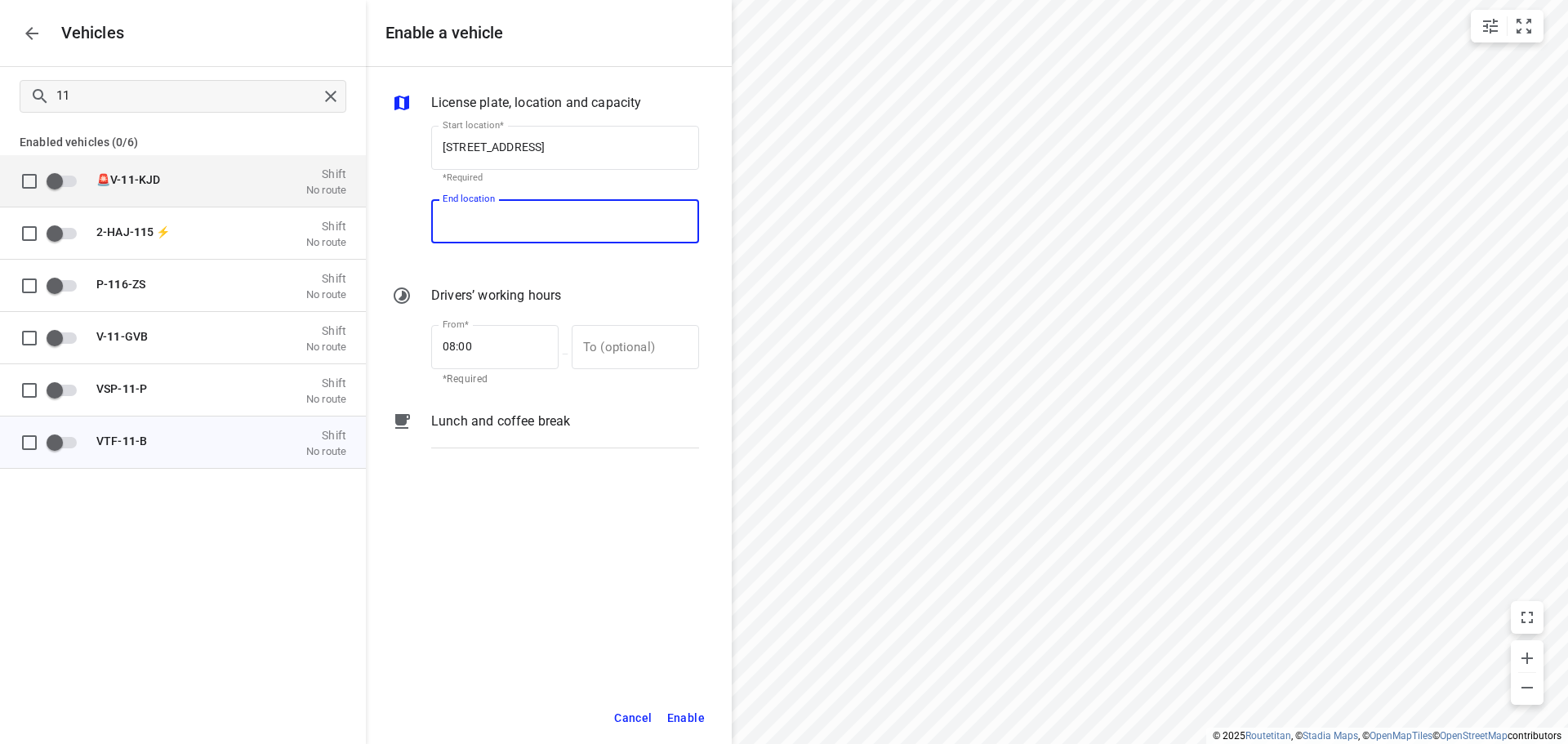
paste input "[STREET_ADDRESS]"
click at [539, 272] on b "[STREET_ADDRESS]" at bounding box center [491, 268] width 96 height 12
type input "[STREET_ADDRESS]"
click at [691, 713] on span "Enable" at bounding box center [685, 718] width 38 height 20
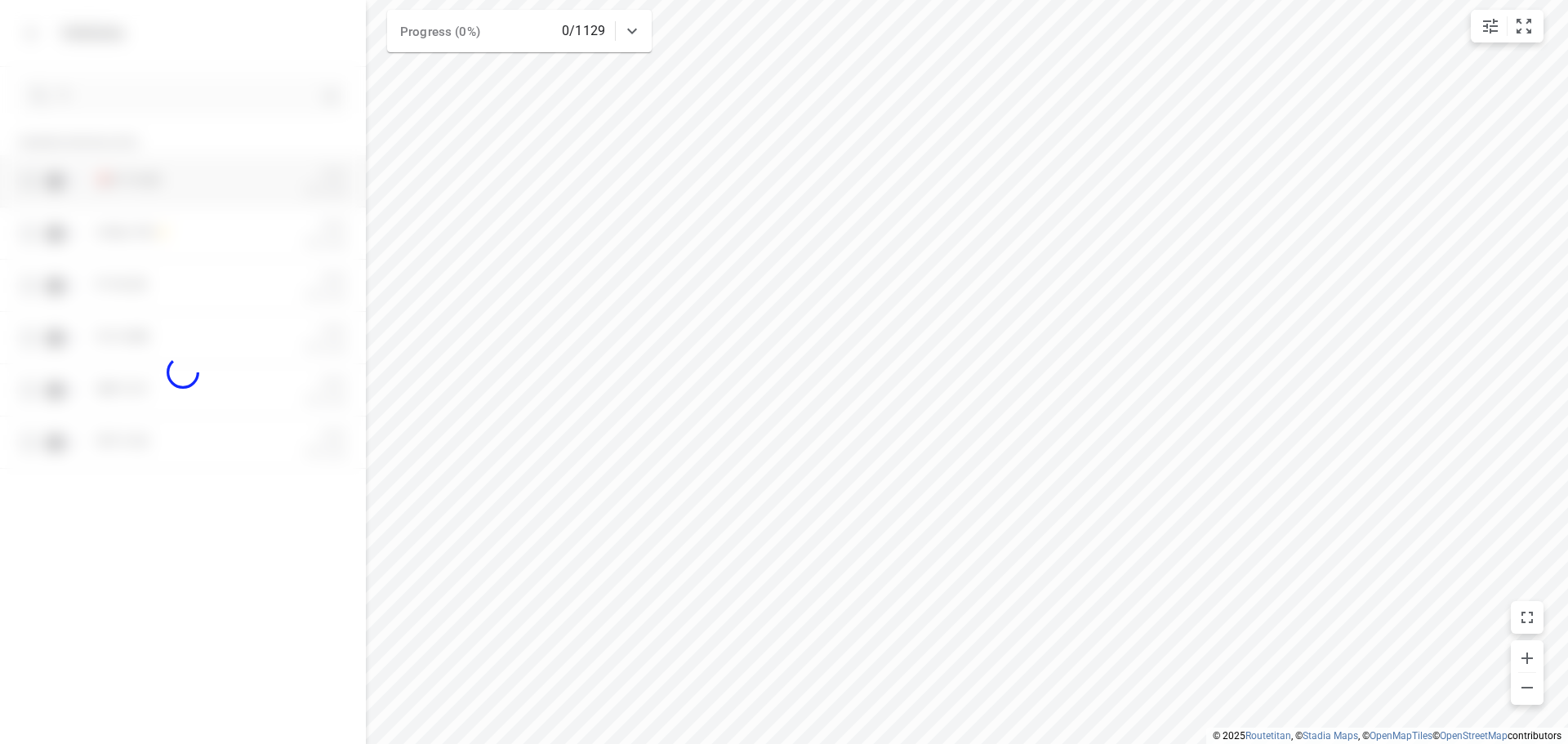
checkbox input "true"
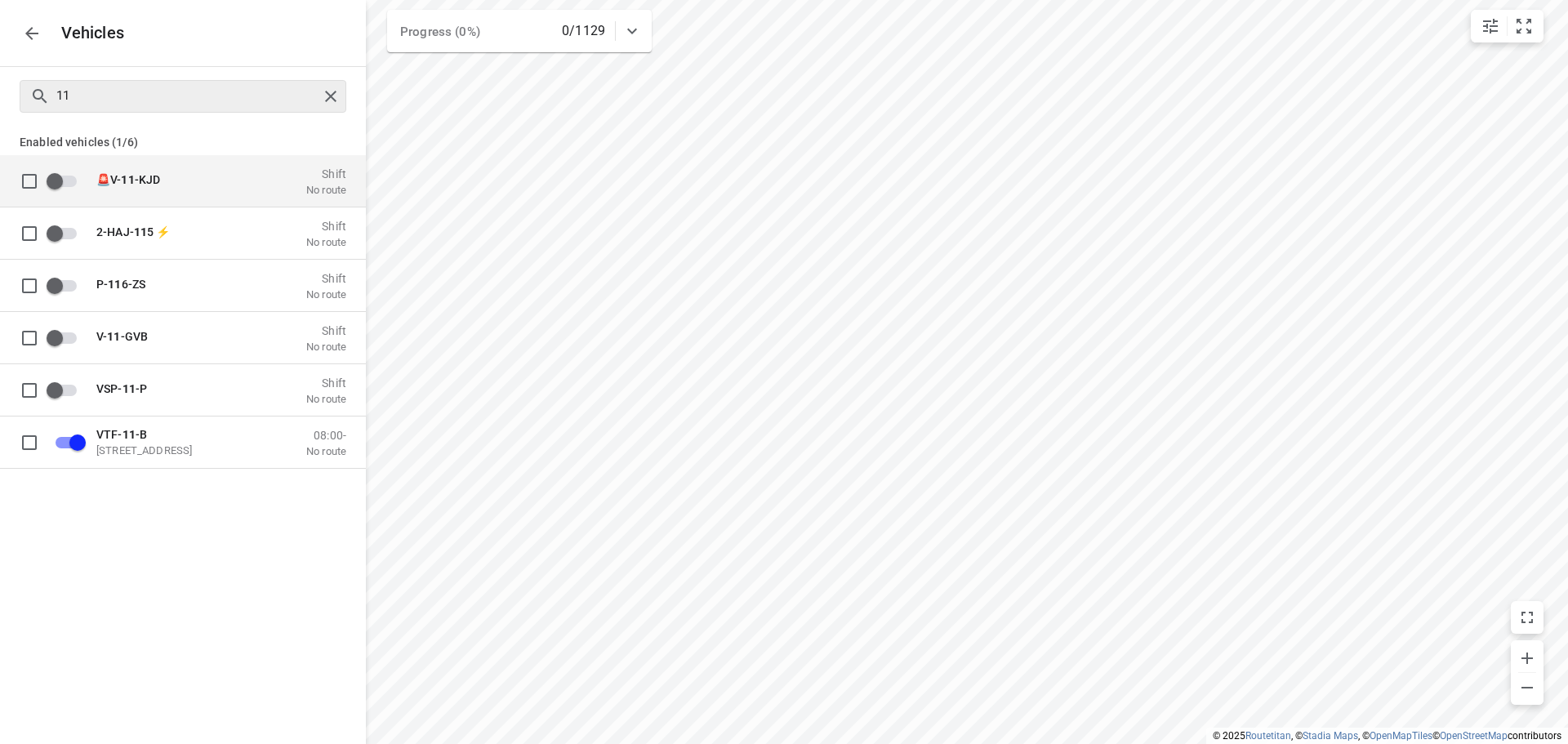
checkbox input "false"
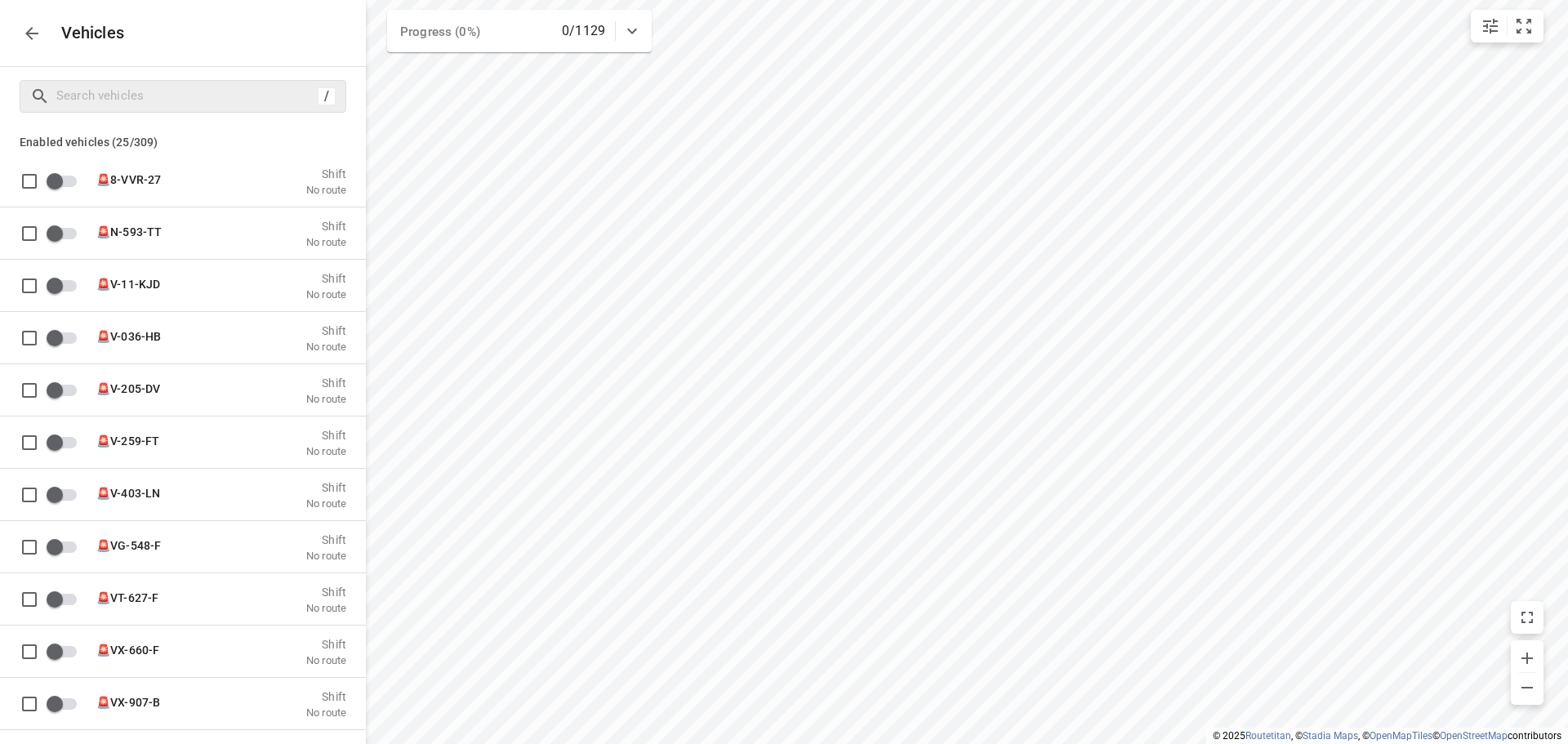
click at [33, 24] on icon "button" at bounding box center [31, 33] width 19 height 19
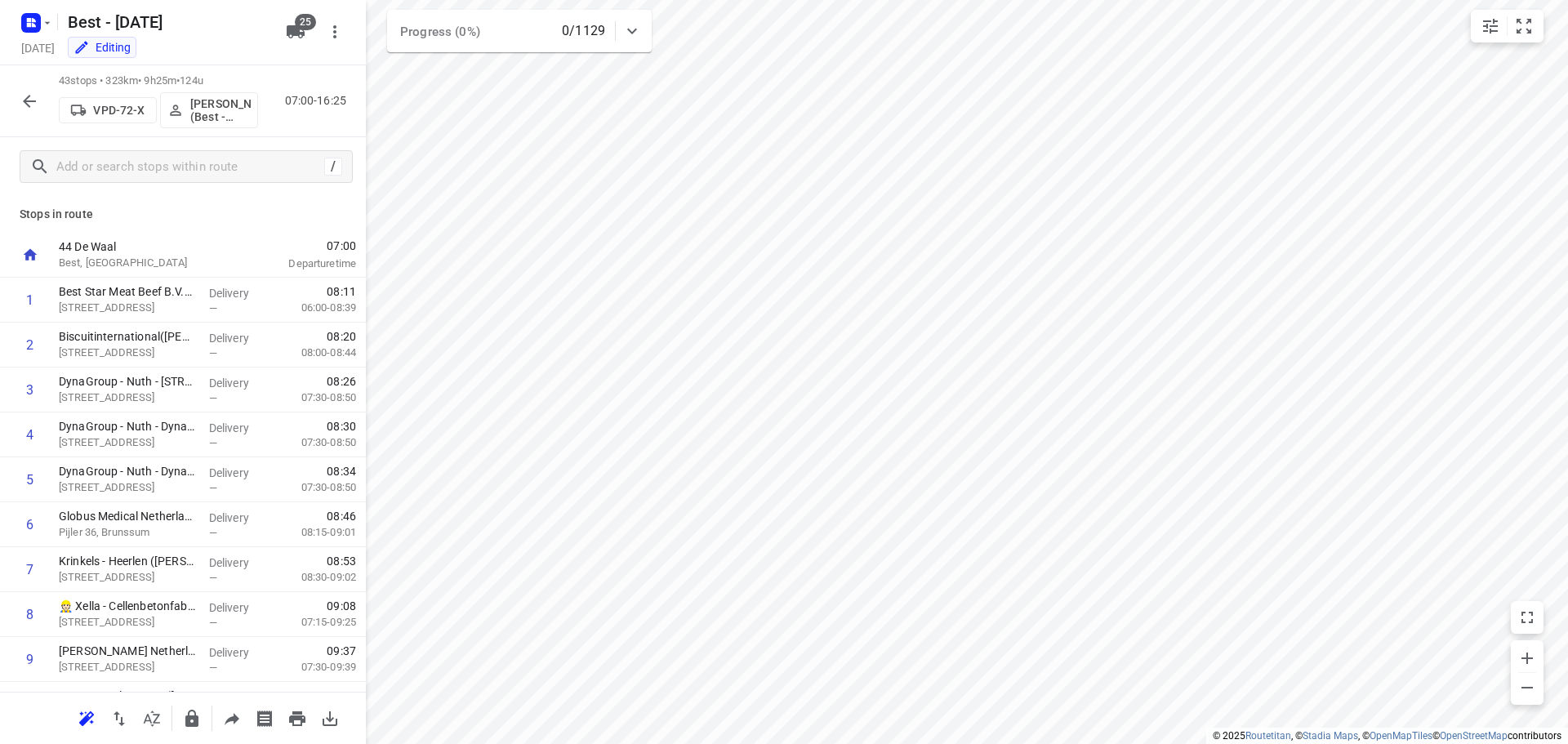
click at [141, 107] on p "VPD-72-X" at bounding box center [119, 110] width 52 height 13
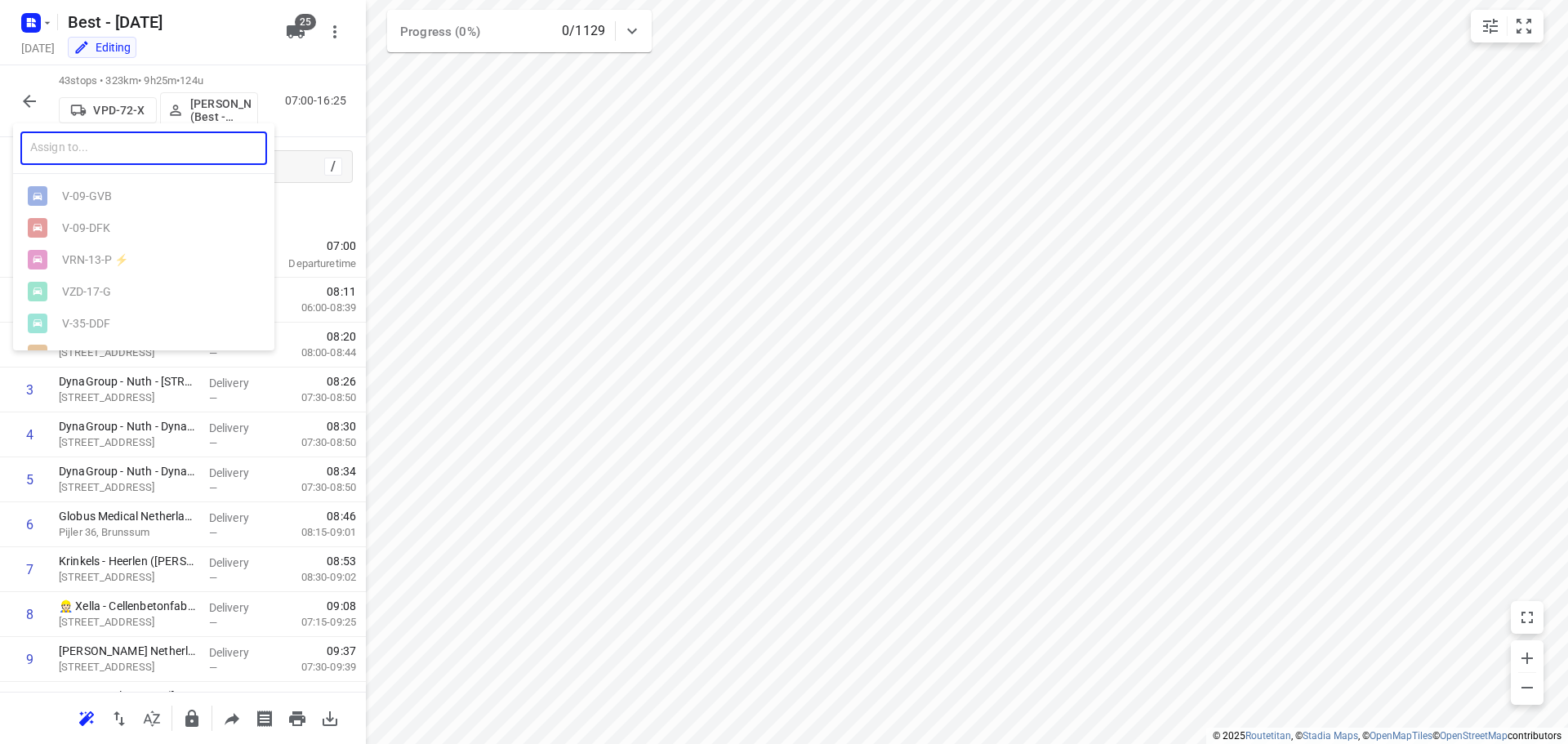
click at [104, 156] on input "text" at bounding box center [143, 148] width 246 height 33
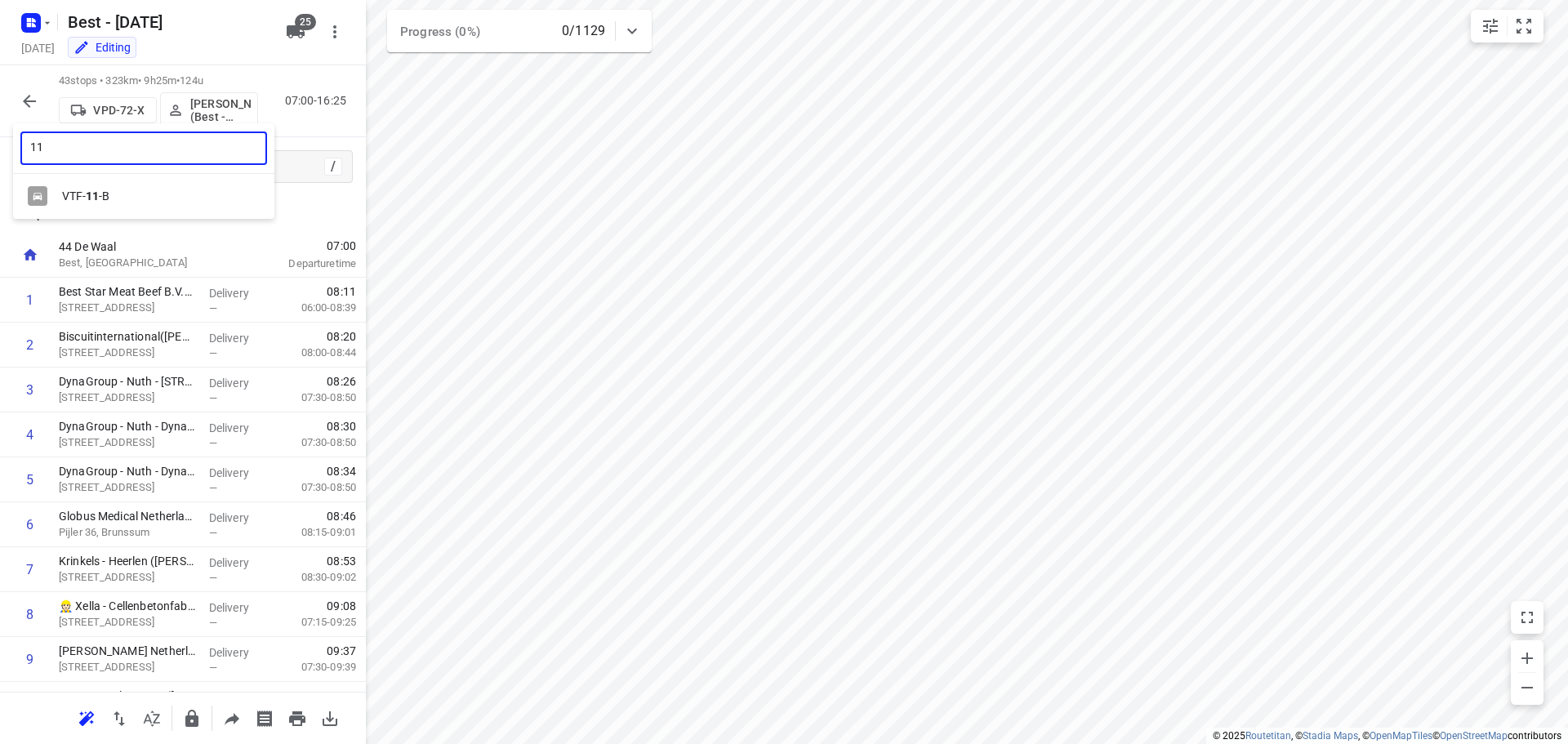
type input "11"
click at [94, 206] on div "VTF- 11 -B" at bounding box center [143, 196] width 261 height 31
click at [20, 86] on button "button" at bounding box center [29, 100] width 32 height 32
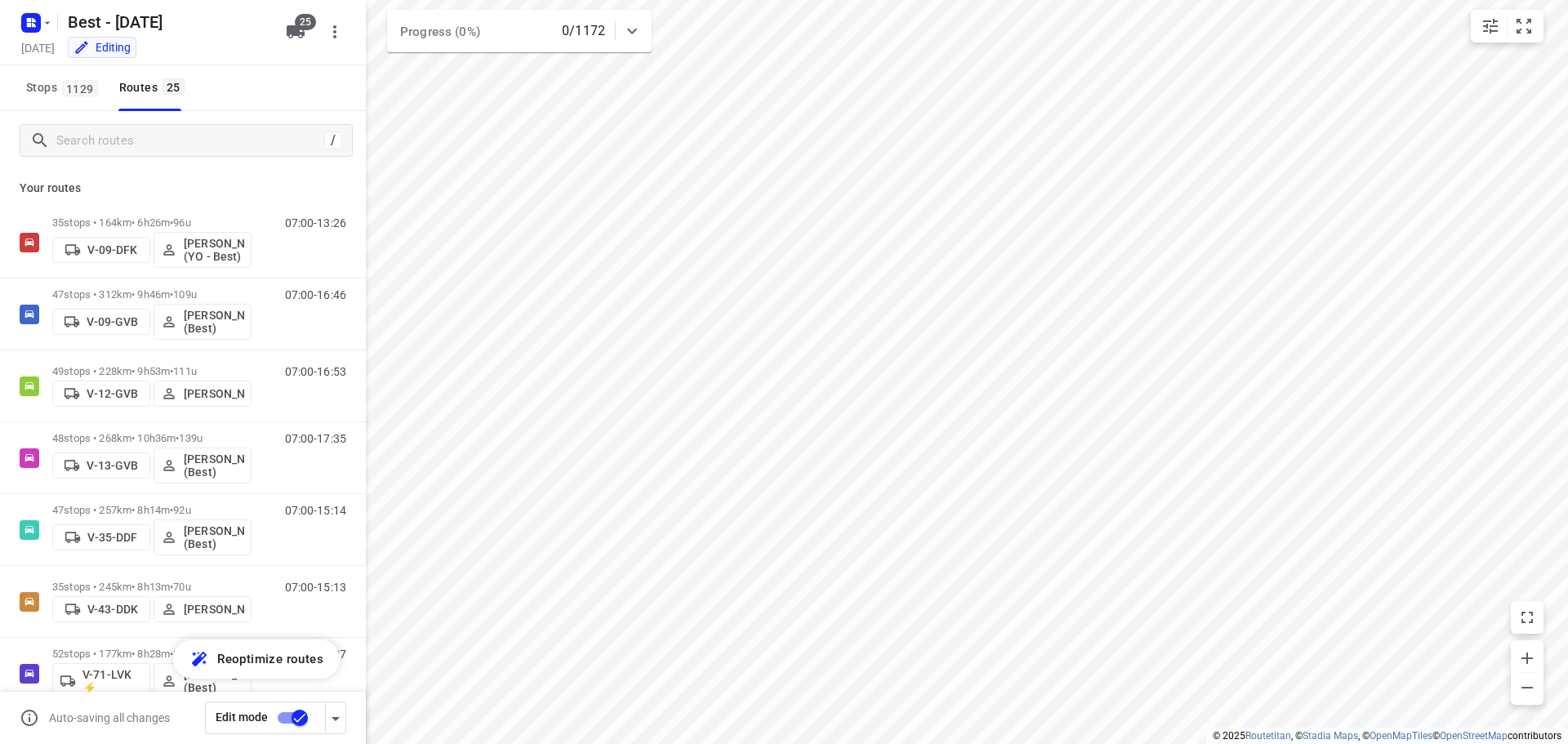
click at [297, 712] on input "checkbox" at bounding box center [299, 718] width 93 height 31
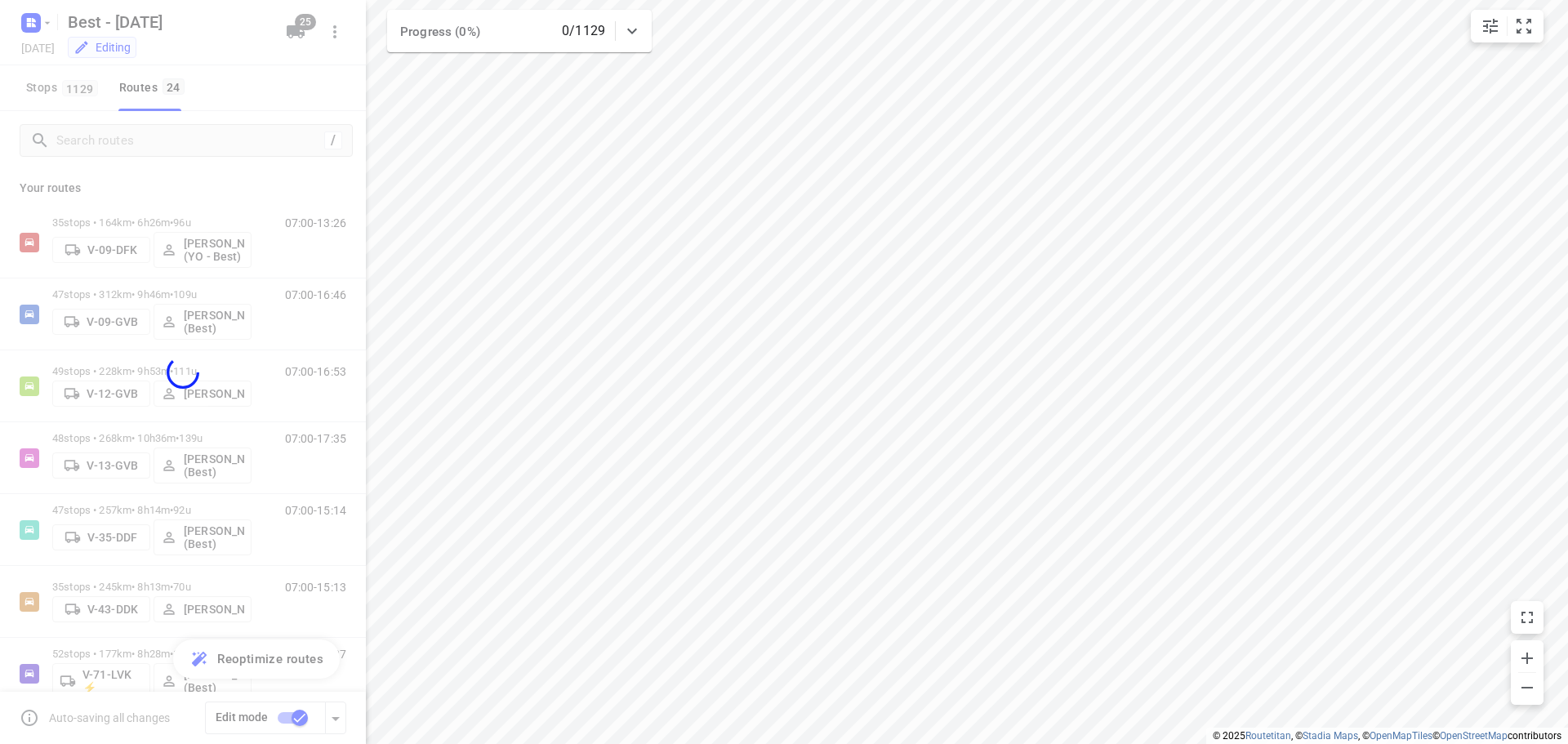
checkbox input "false"
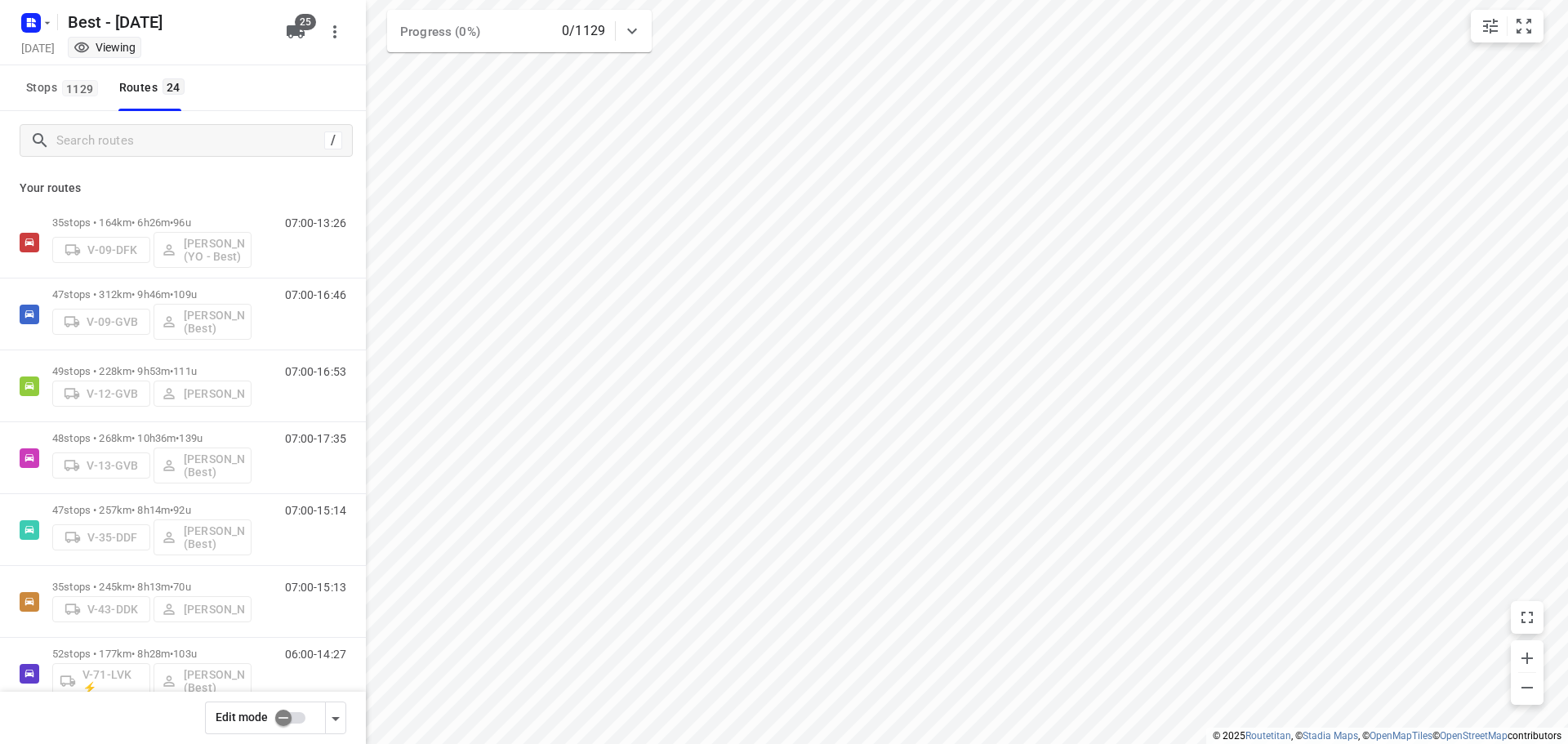
click at [309, 30] on span "25" at bounding box center [306, 22] width 21 height 17
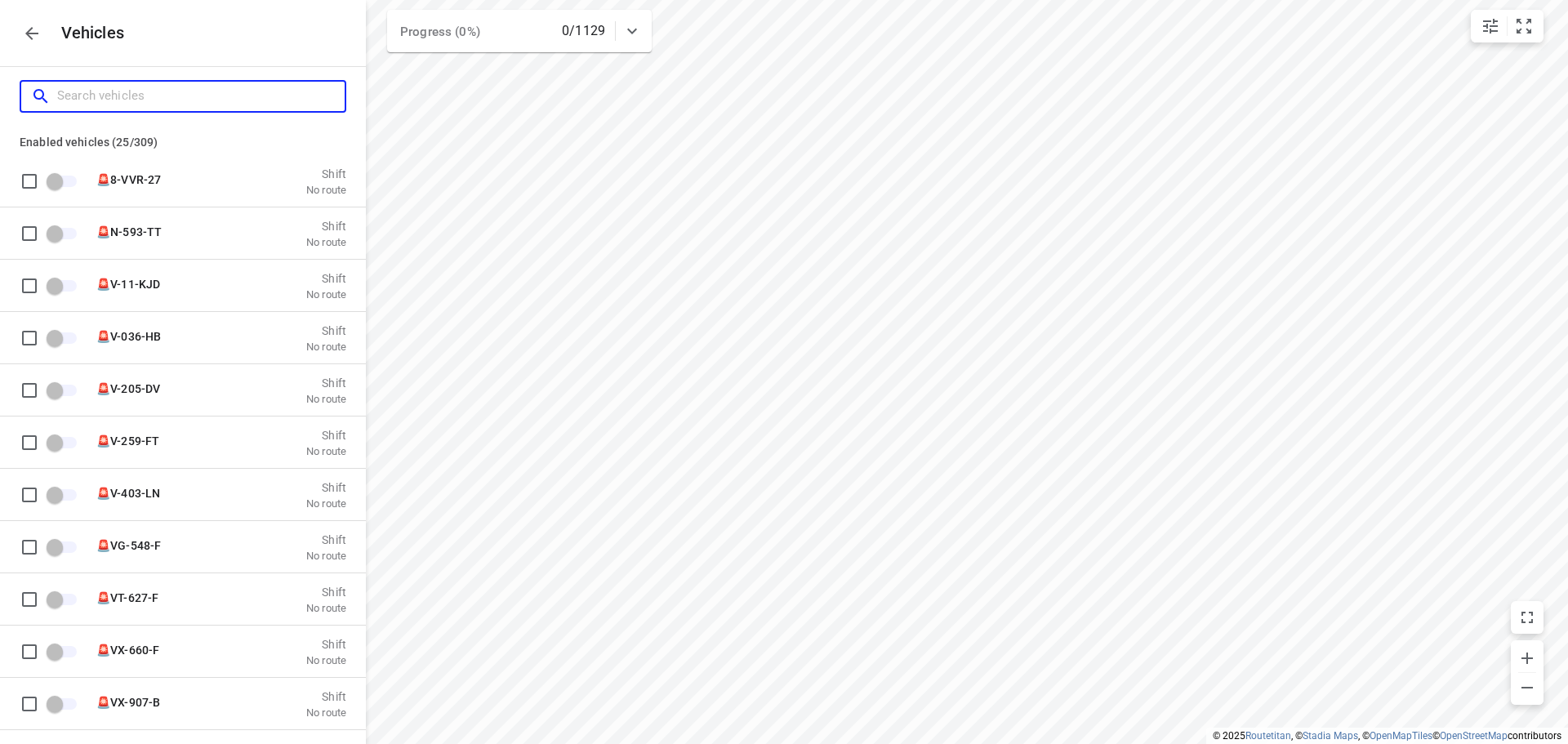
click at [134, 88] on input "Search vehicles" at bounding box center [200, 95] width 287 height 25
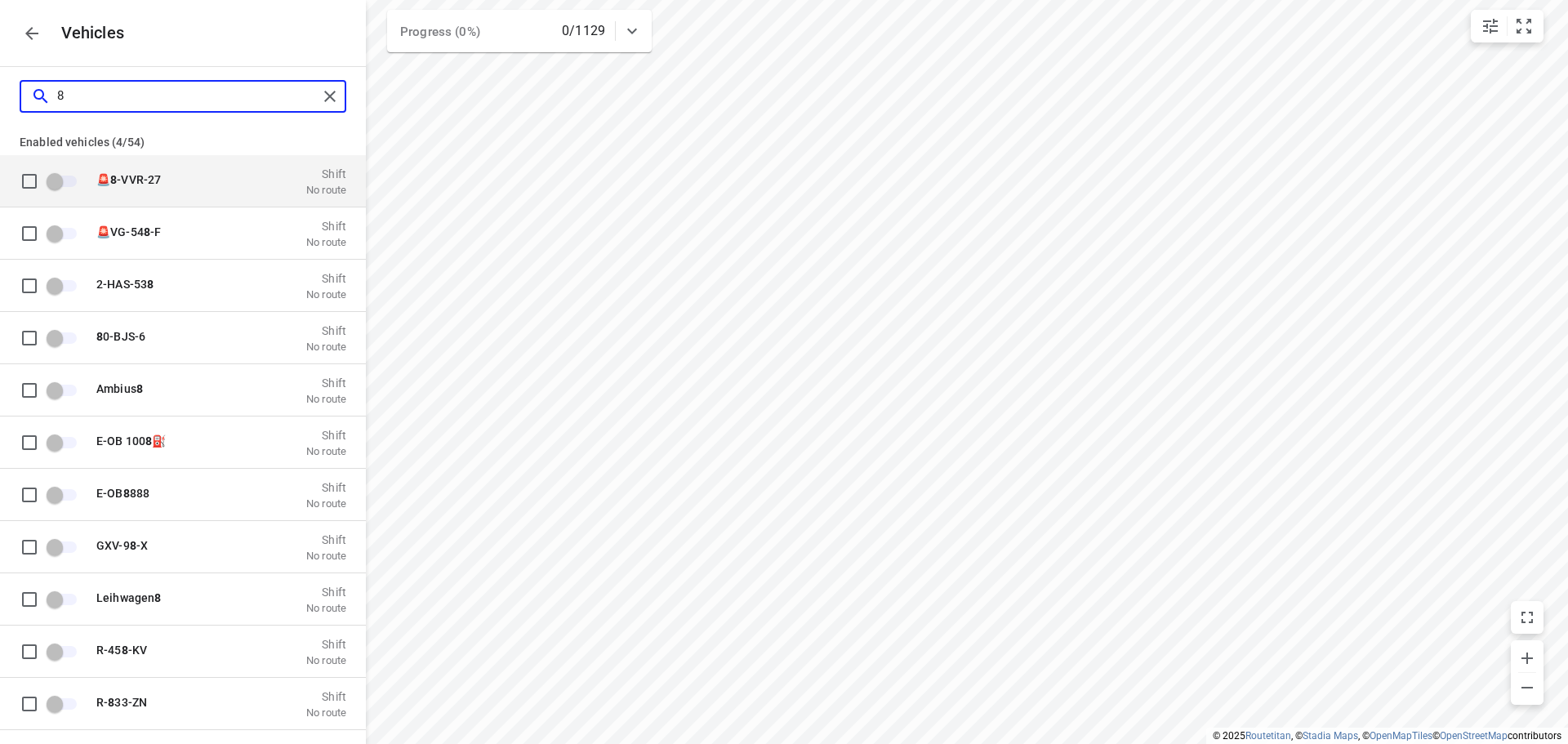
type input "81"
checkbox input "true"
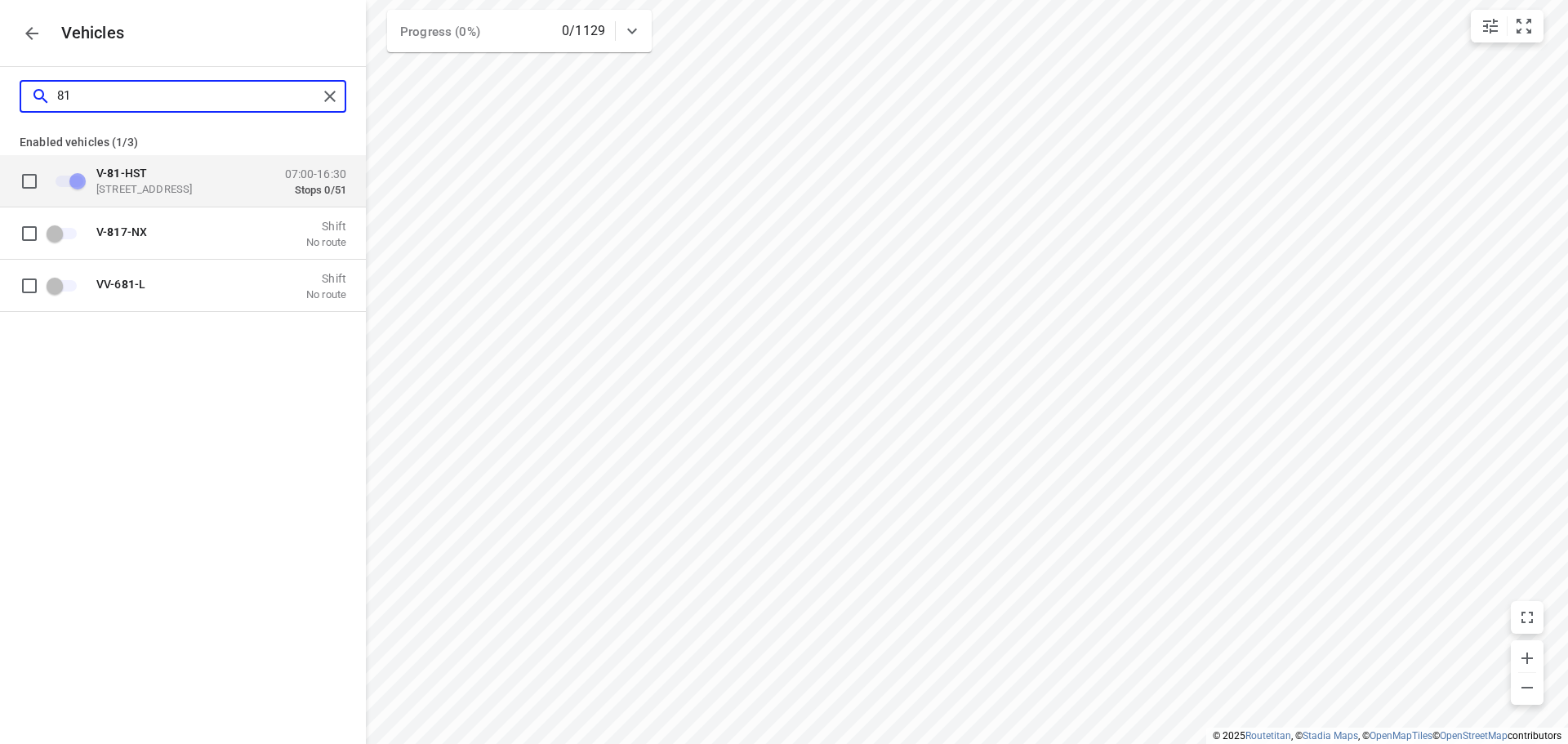
type input "8"
checkbox input "false"
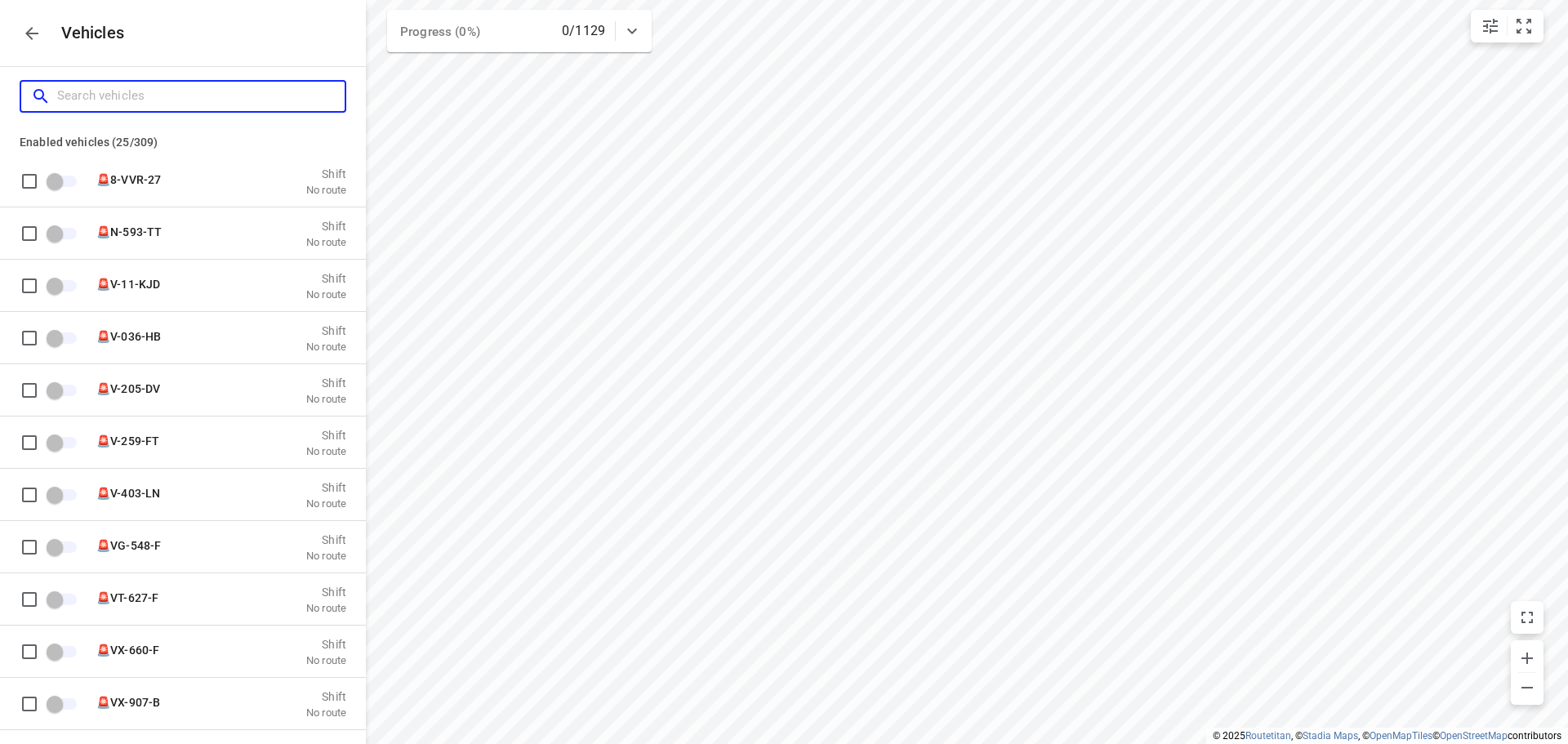
type input "7"
checkbox input "true"
type input "72"
checkbox input "true"
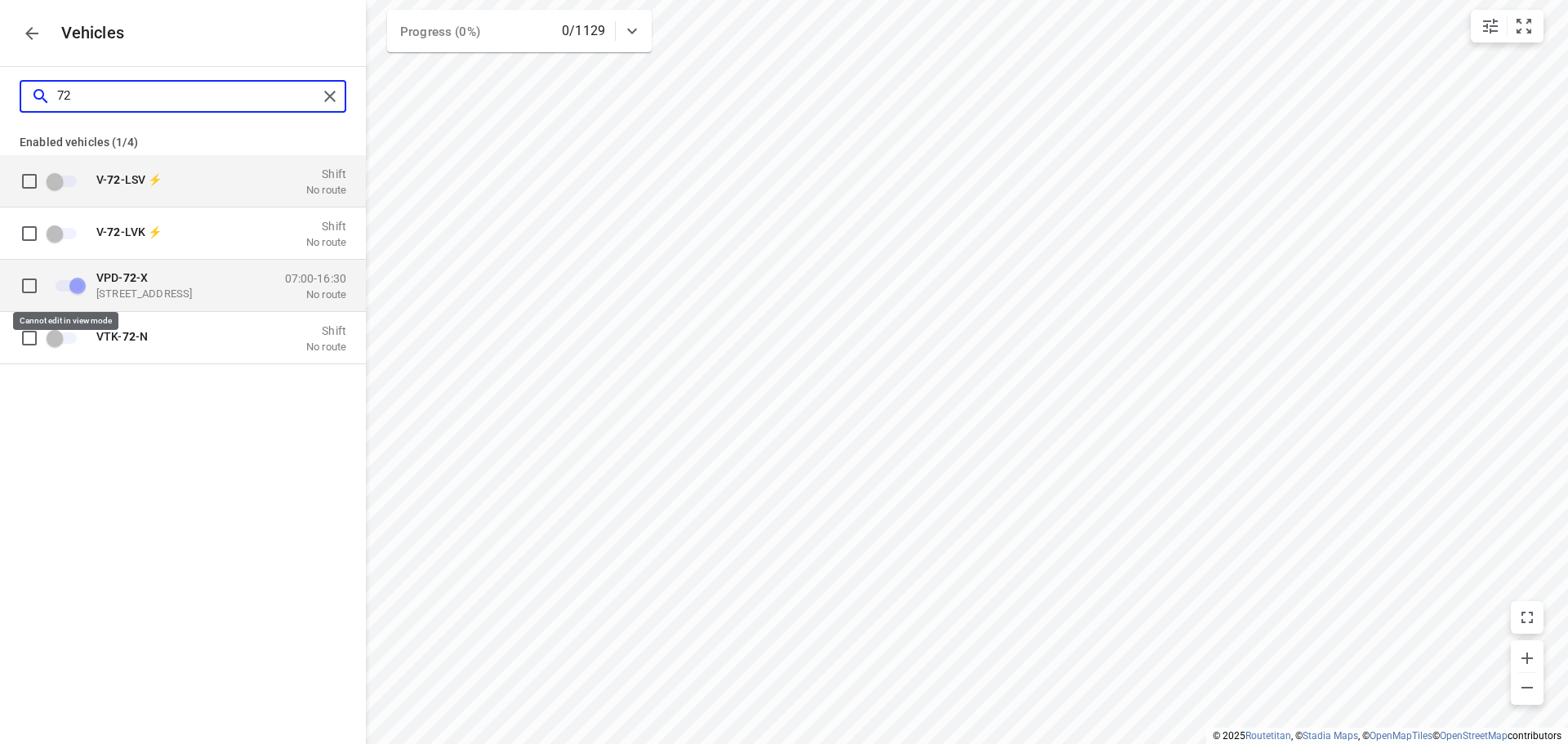
type input "72"
click at [72, 280] on span "grid" at bounding box center [70, 285] width 28 height 11
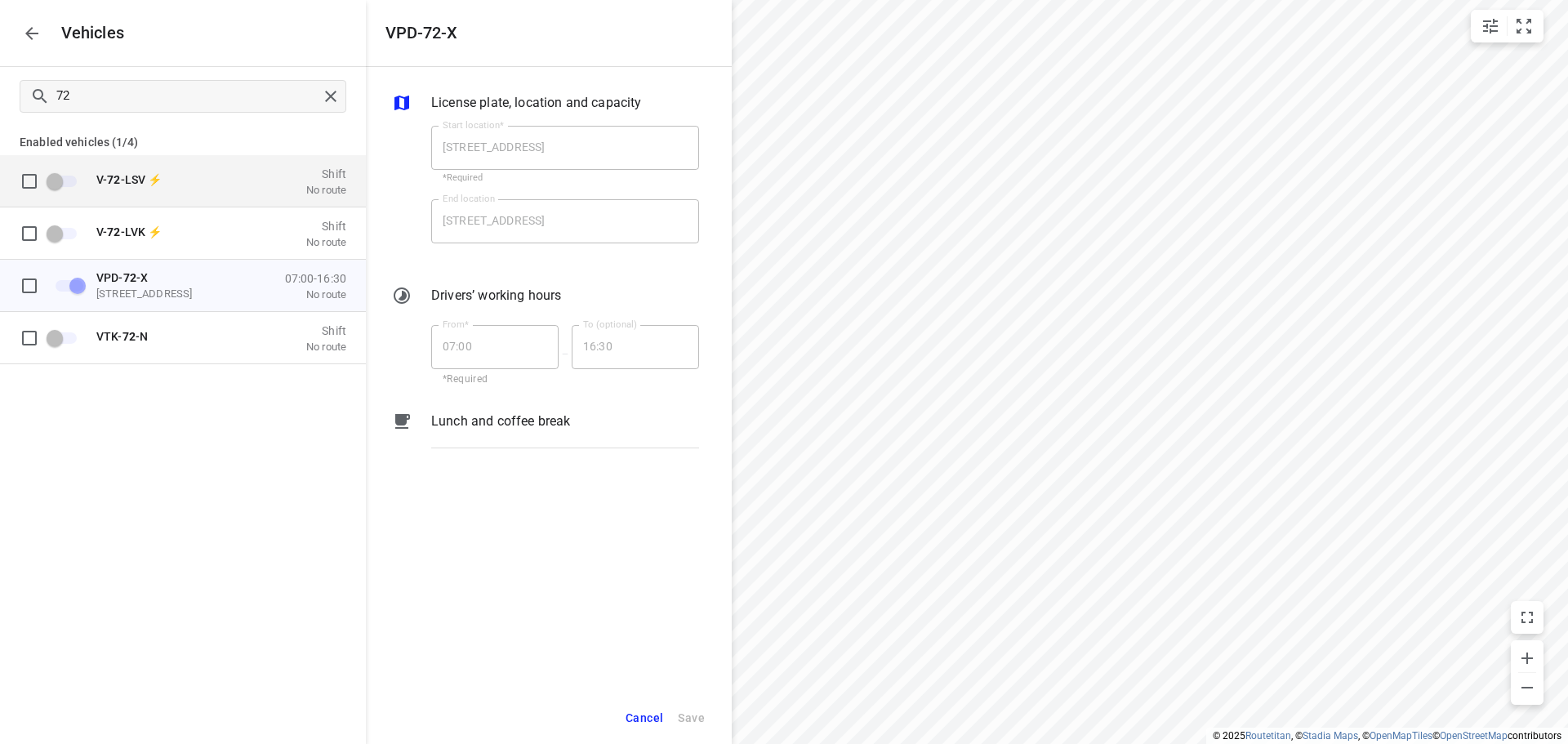
click at [431, 33] on h5 "VPD-72-X" at bounding box center [421, 33] width 72 height 19
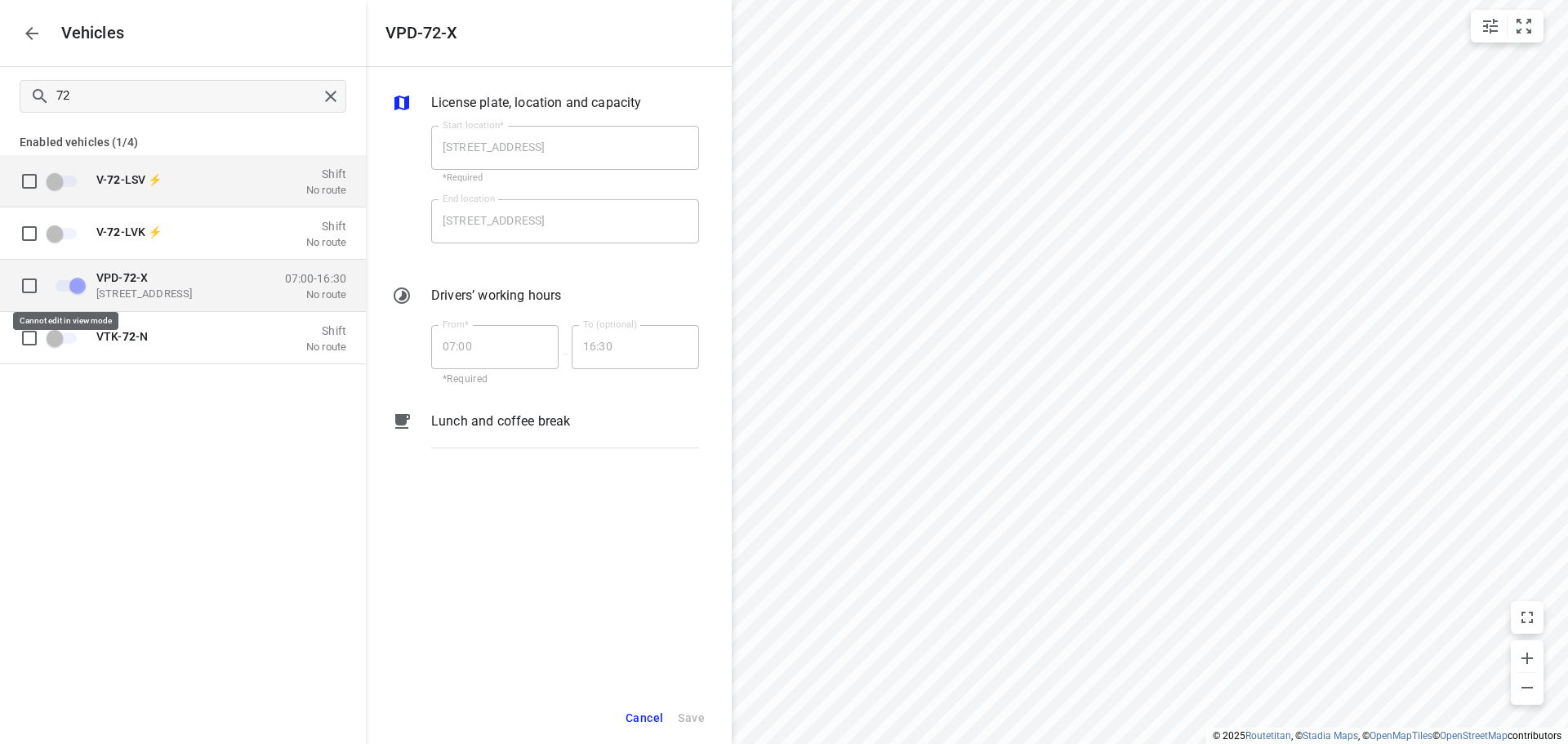
click at [82, 287] on span "grid" at bounding box center [70, 285] width 28 height 11
click at [29, 291] on span "grid" at bounding box center [29, 285] width 32 height 32
click at [29, 286] on span "grid" at bounding box center [29, 285] width 32 height 32
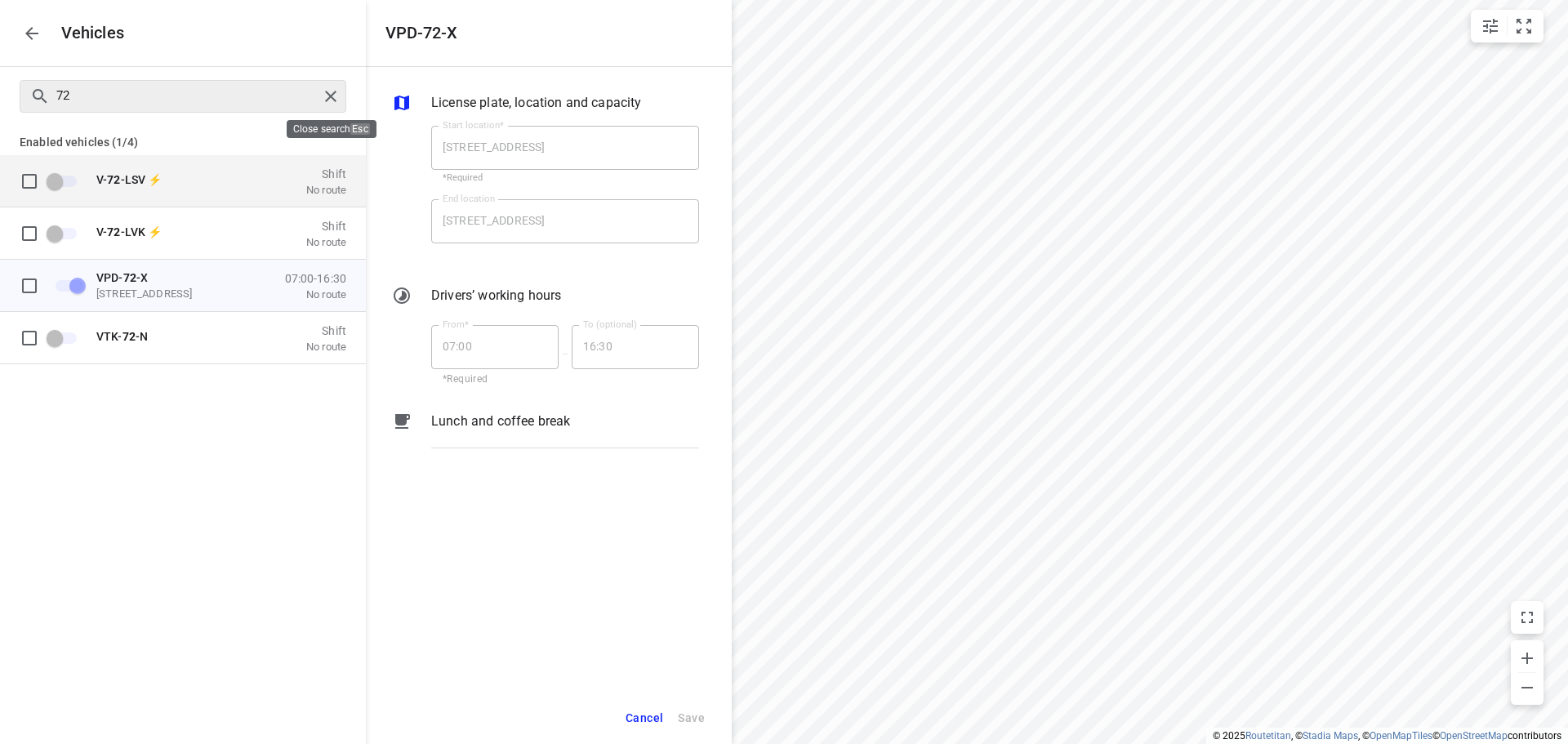
checkbox input "false"
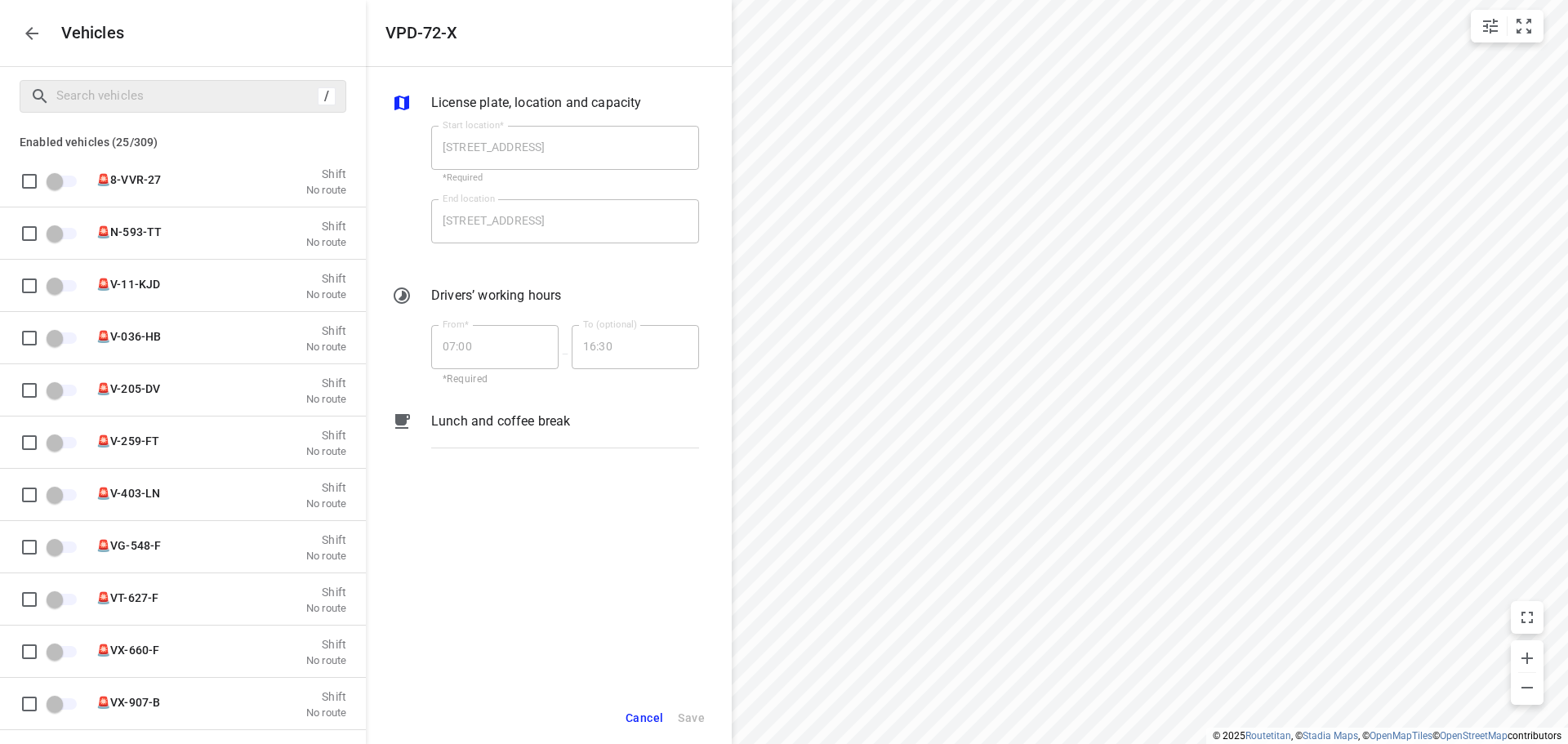
click at [42, 33] on button "button" at bounding box center [31, 33] width 32 height 32
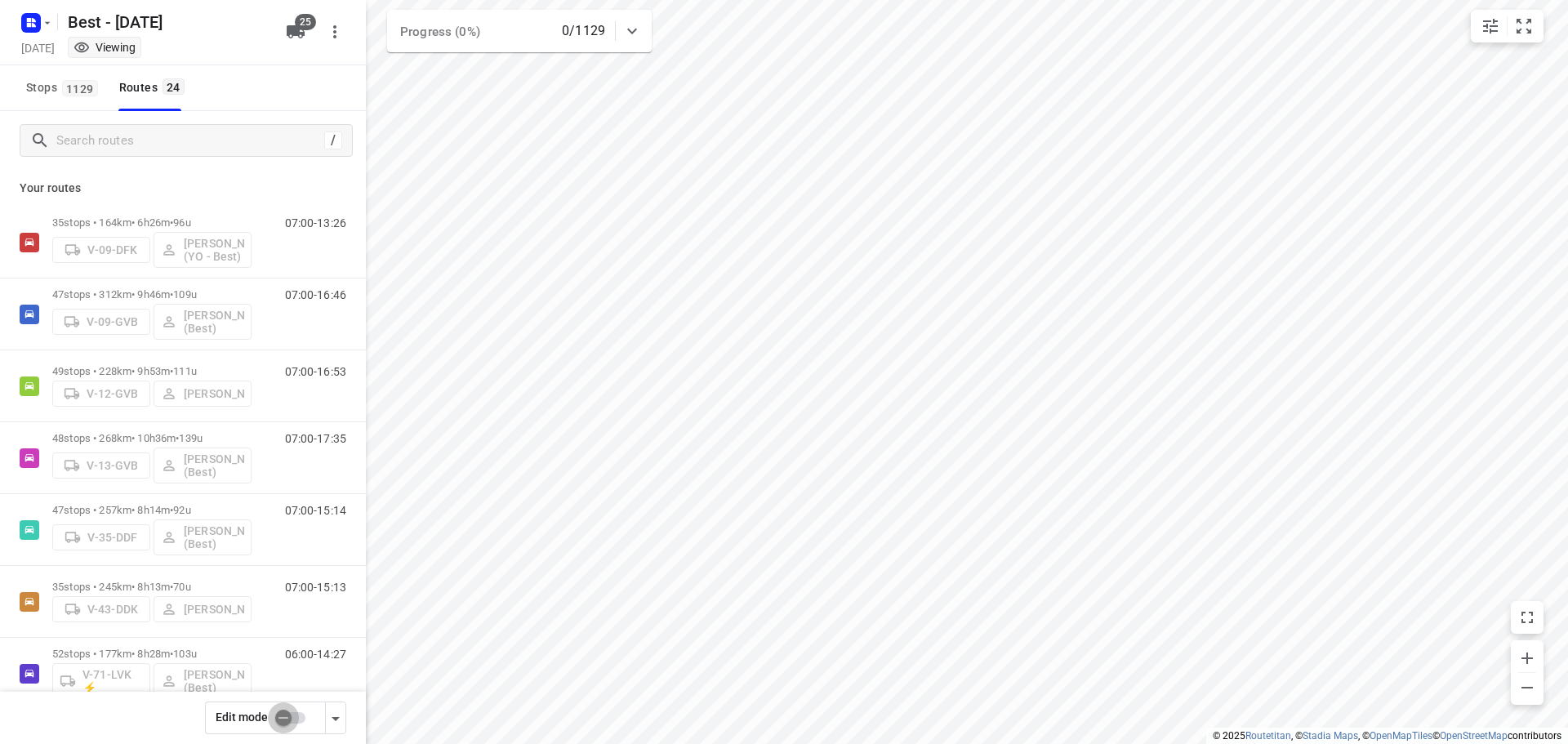
click at [302, 711] on input "checkbox" at bounding box center [283, 718] width 93 height 31
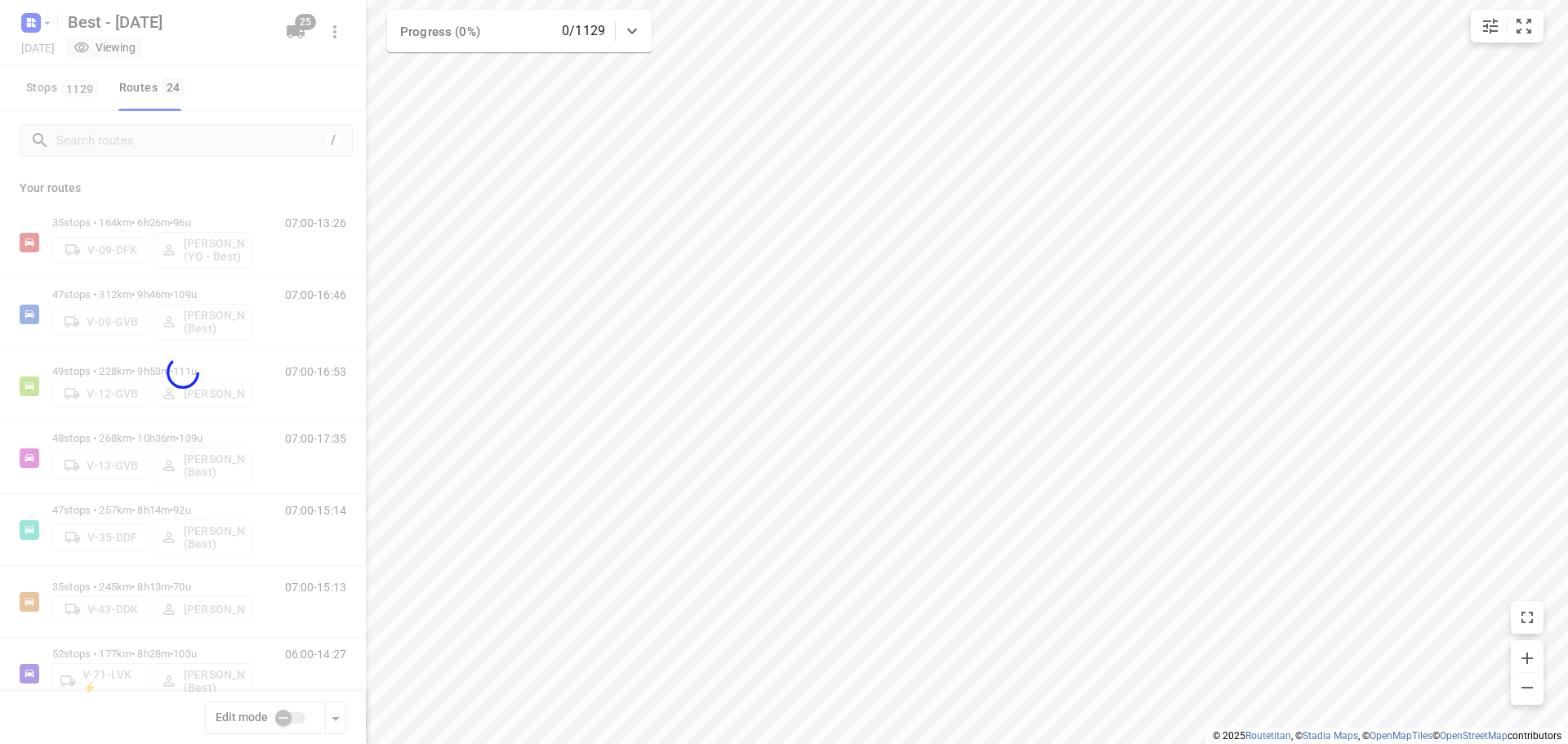
checkbox input "true"
click at [299, 31] on div at bounding box center [182, 372] width 366 height 744
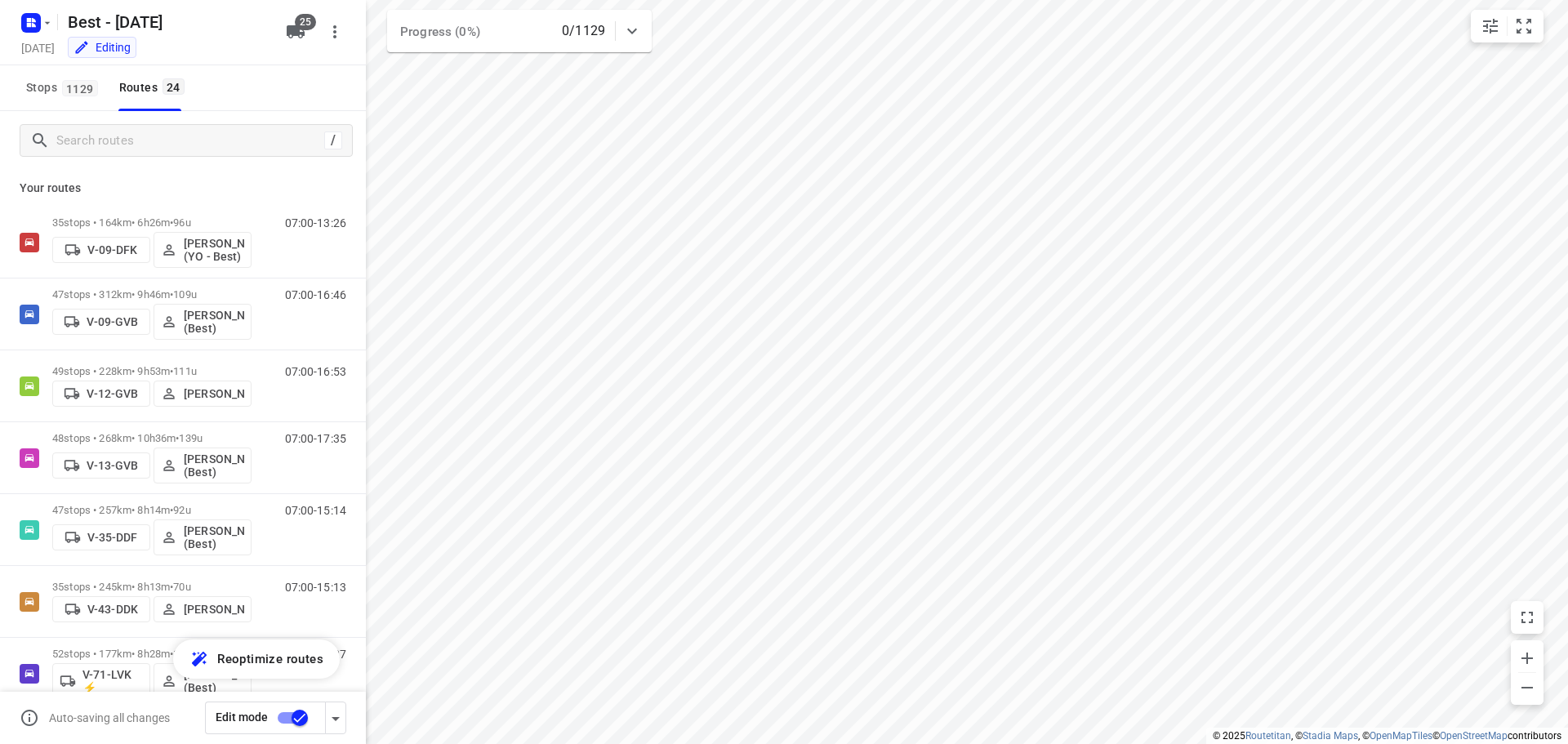
click at [297, 26] on span "25" at bounding box center [306, 22] width 21 height 17
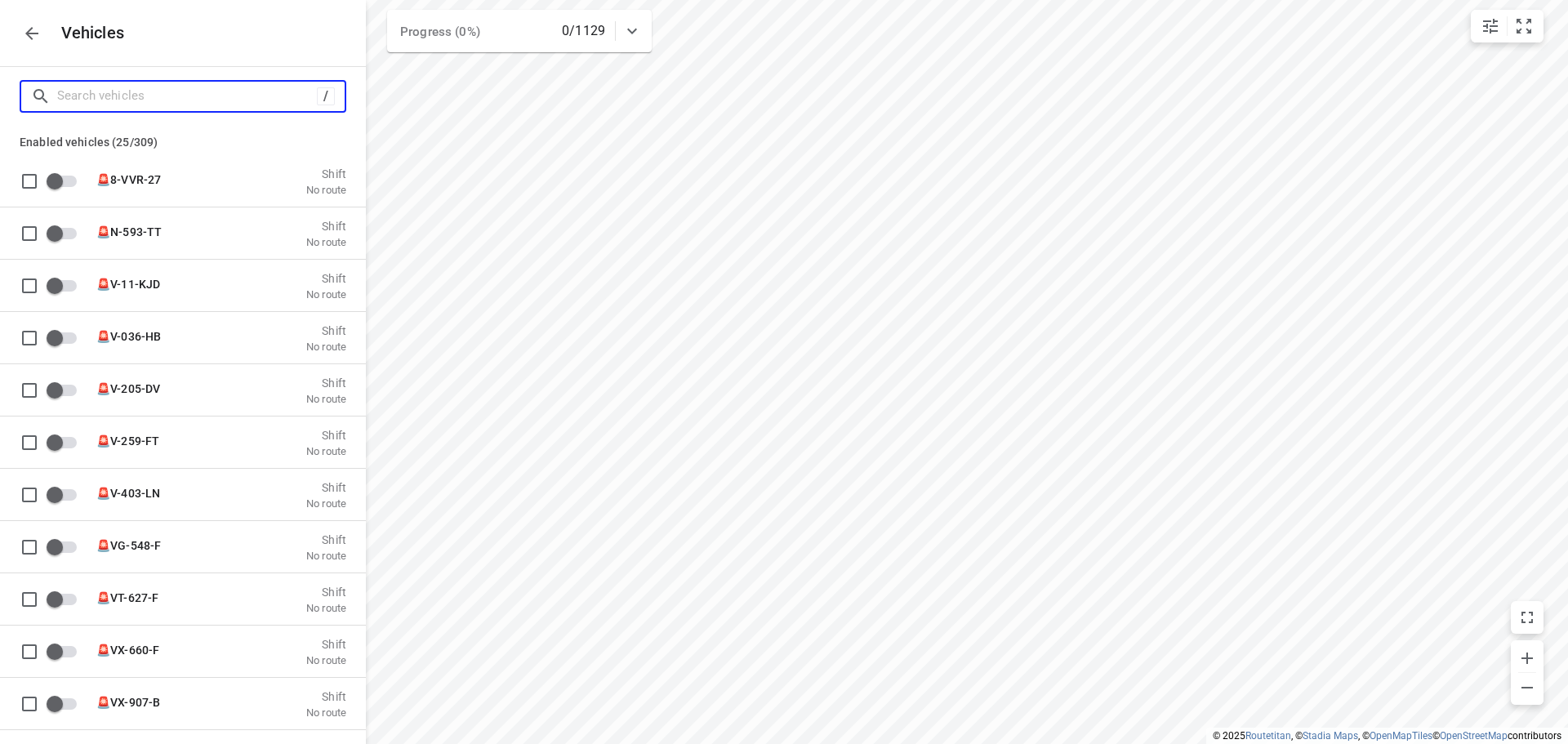
click at [103, 103] on input "Search vehicles" at bounding box center [186, 95] width 259 height 25
type input "7"
checkbox input "true"
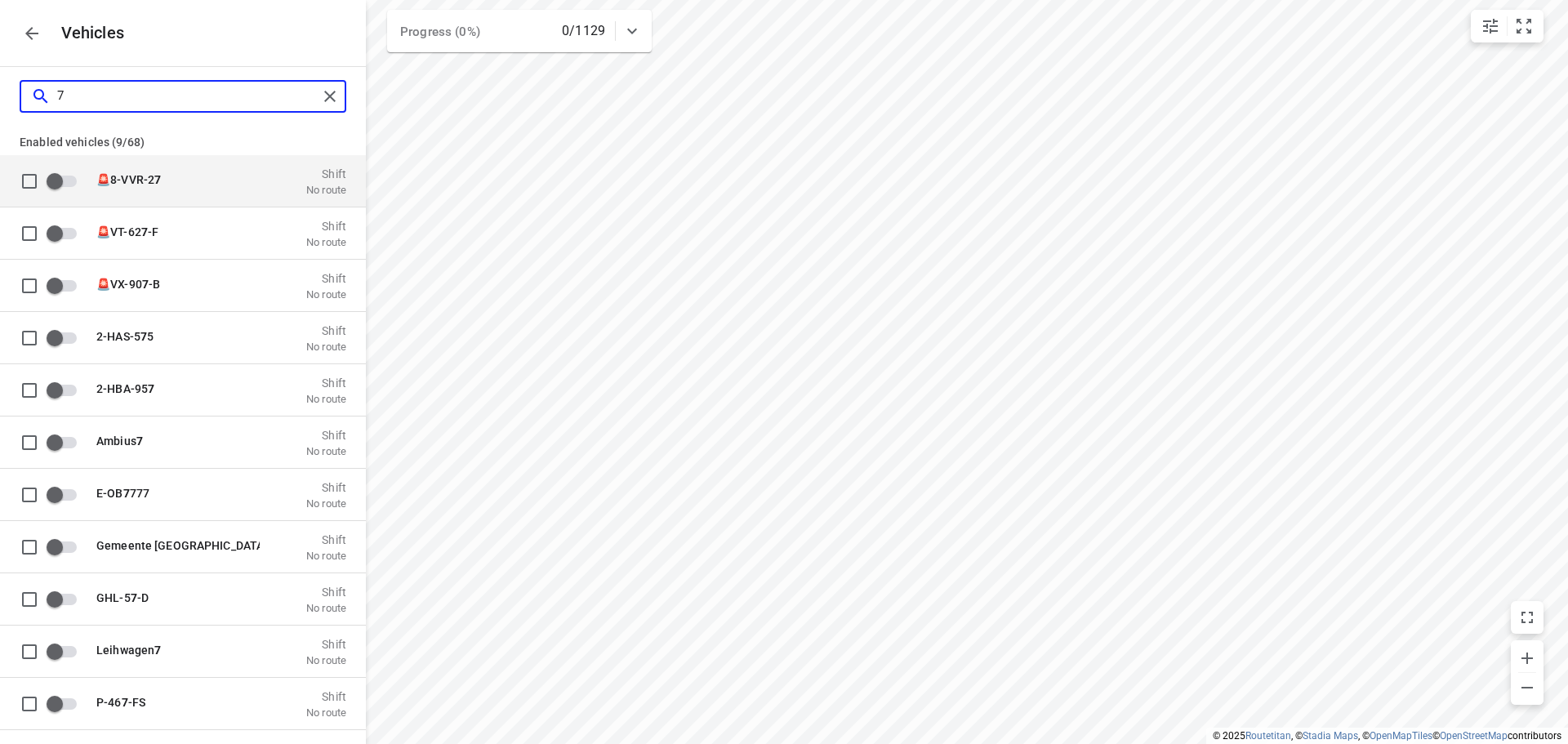
type input "72"
checkbox input "true"
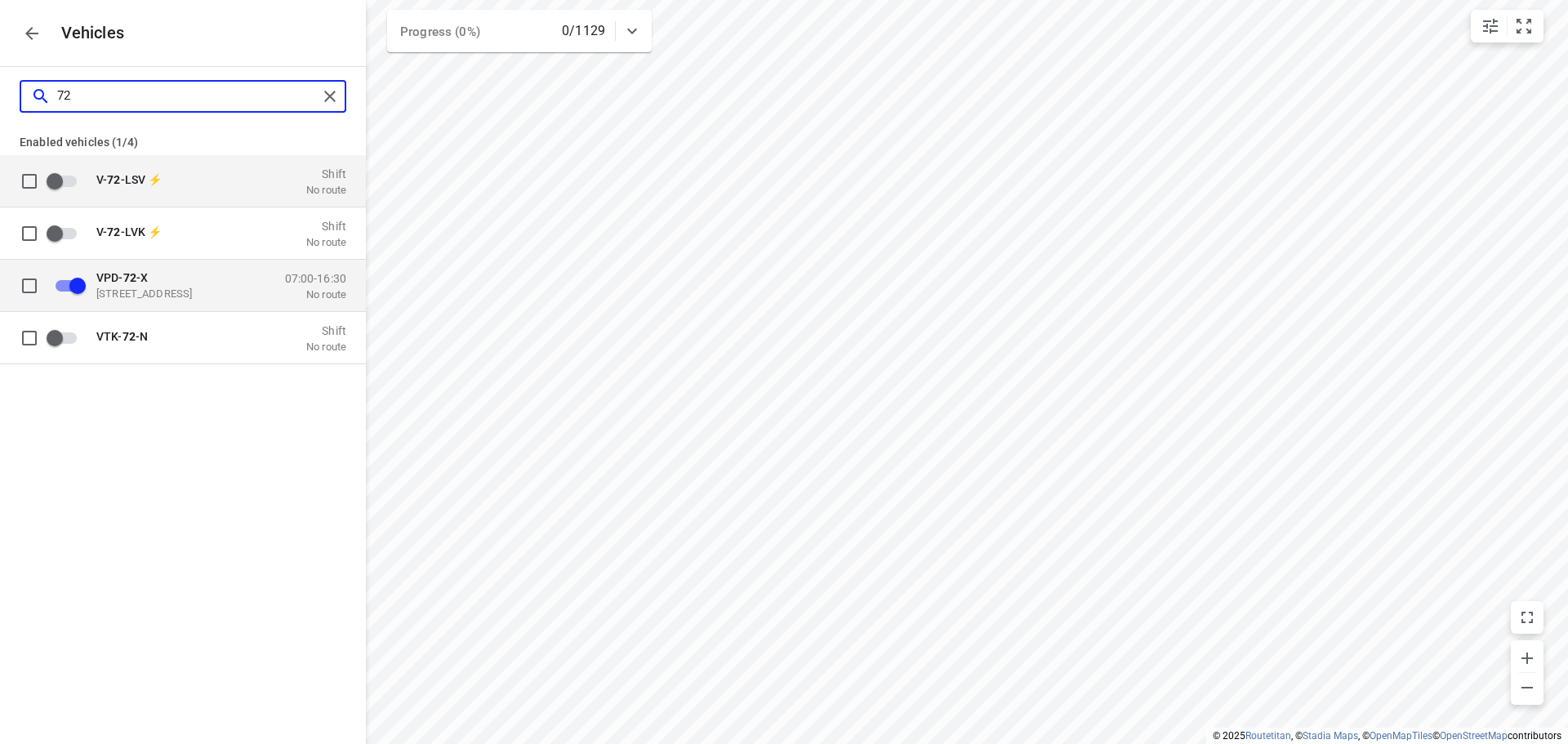
type input "72"
click at [65, 283] on input "grid" at bounding box center [78, 286] width 93 height 31
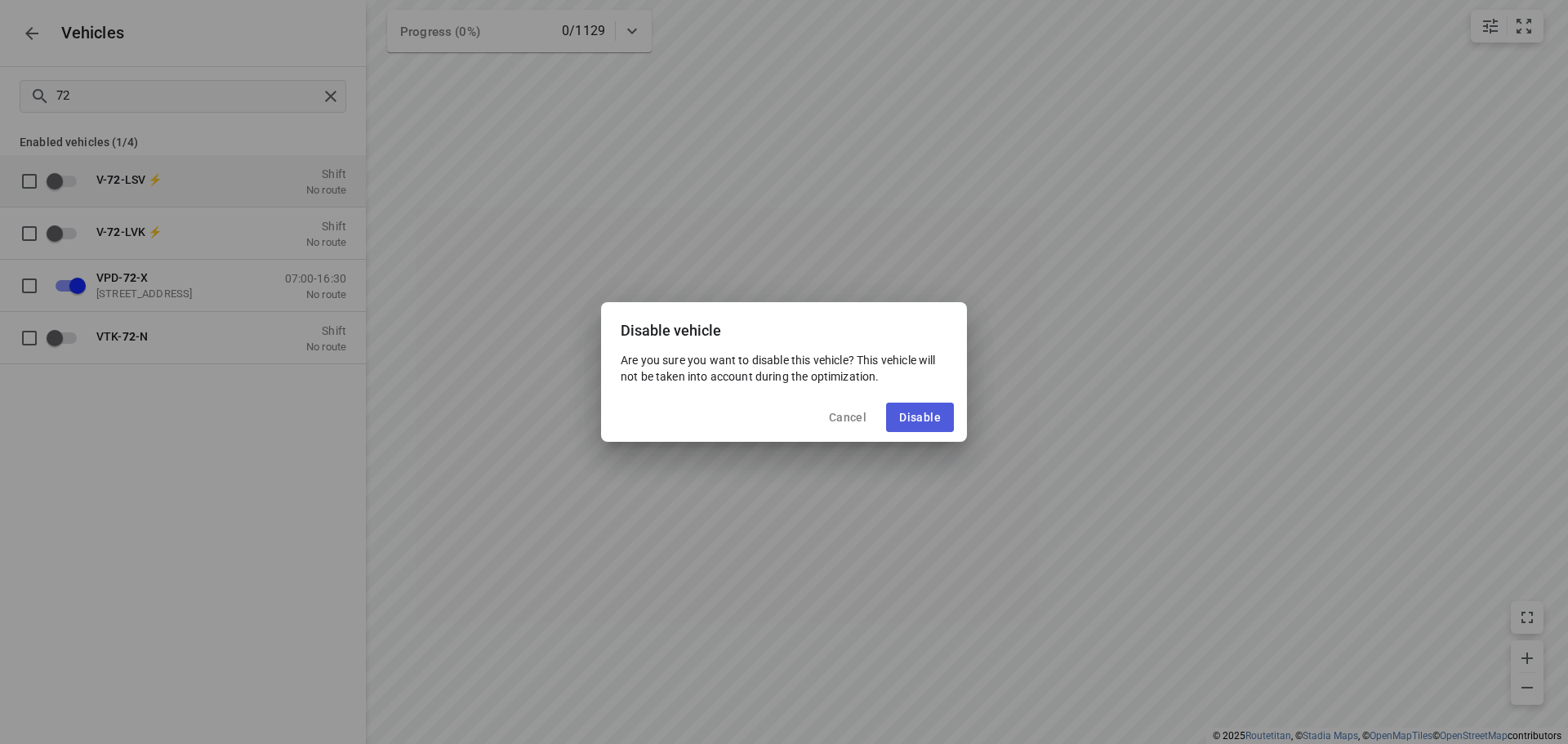
click at [919, 417] on span "Disable" at bounding box center [920, 417] width 42 height 13
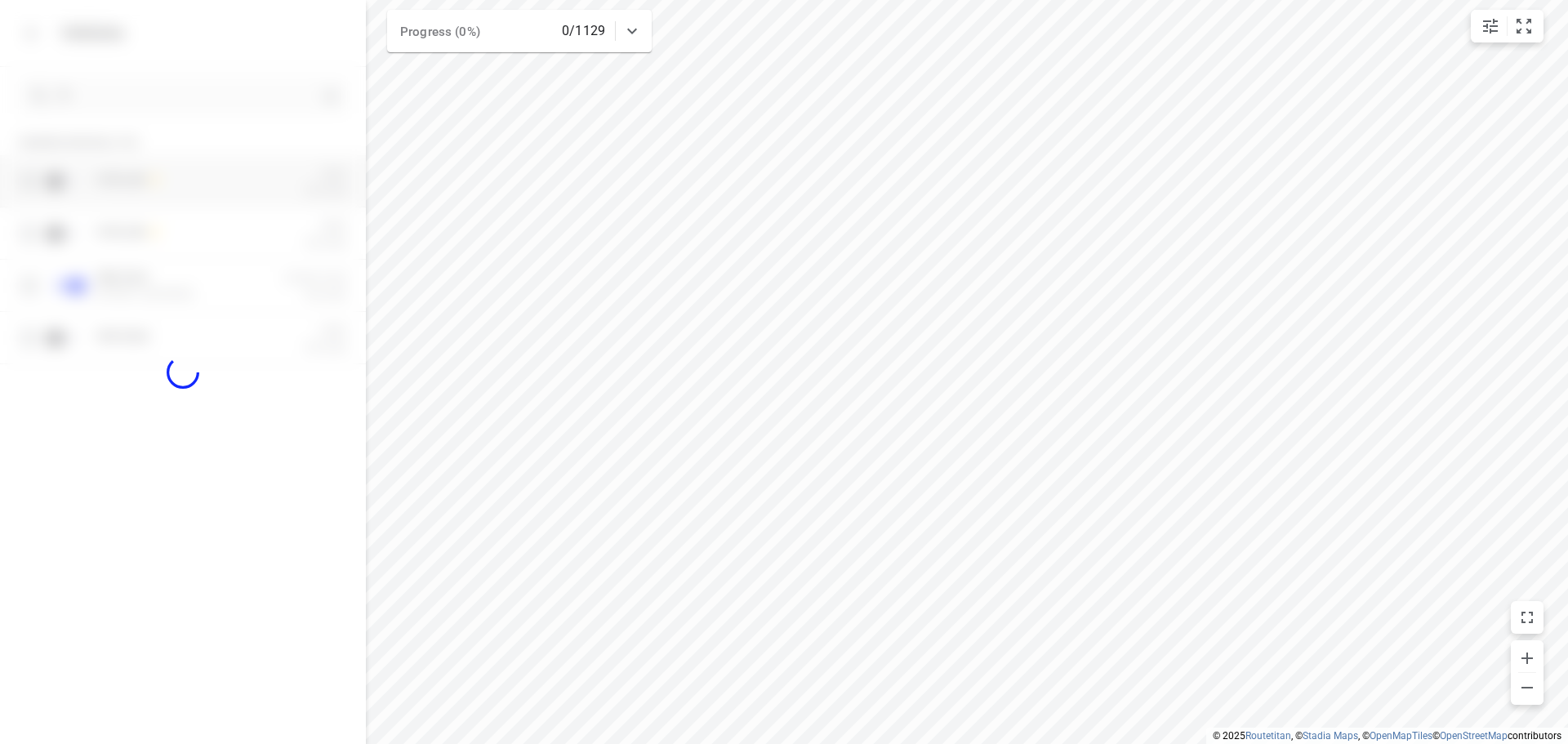
checkbox input "false"
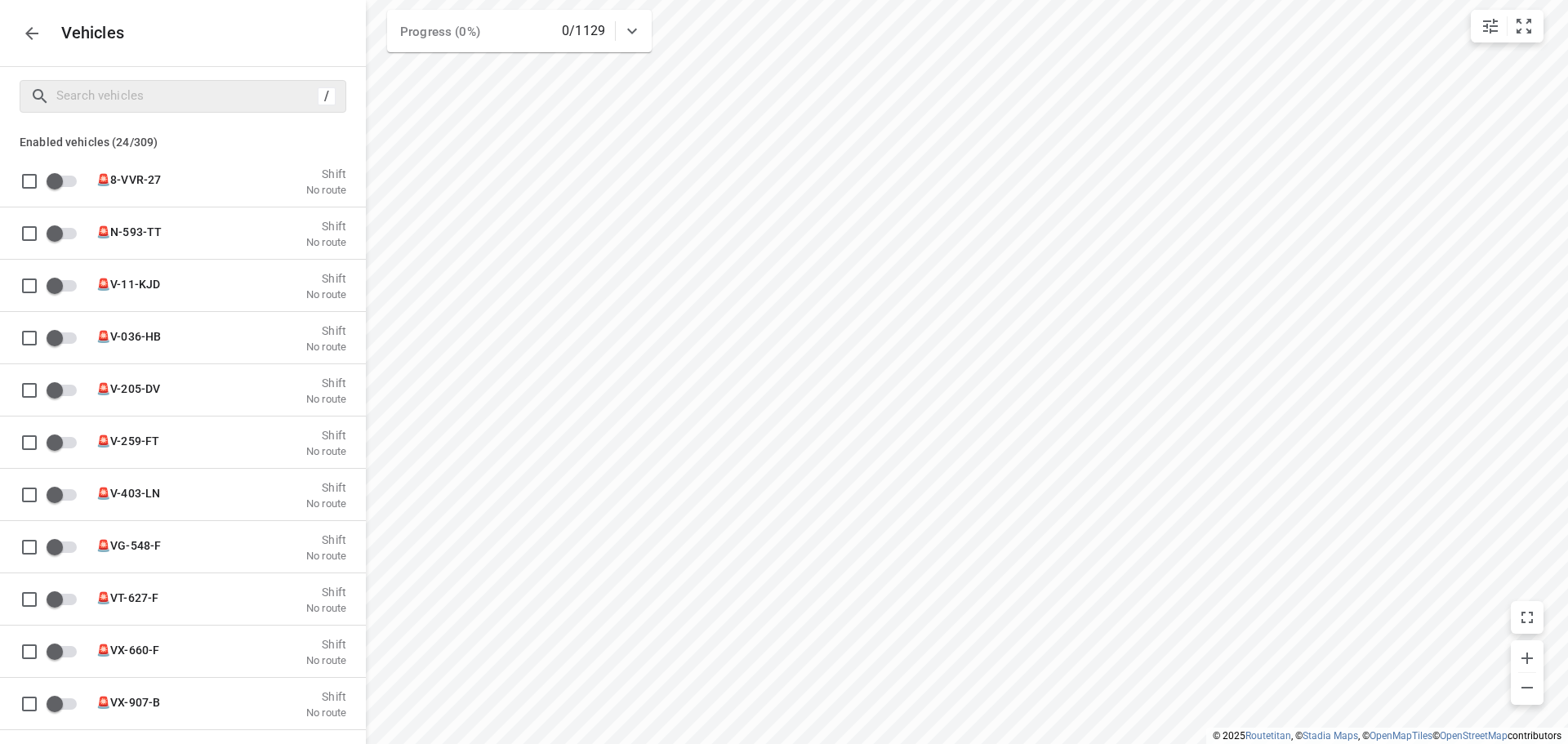
click at [31, 33] on icon "button" at bounding box center [31, 33] width 13 height 13
